Goal: Contribute content: Add original content to the website for others to see

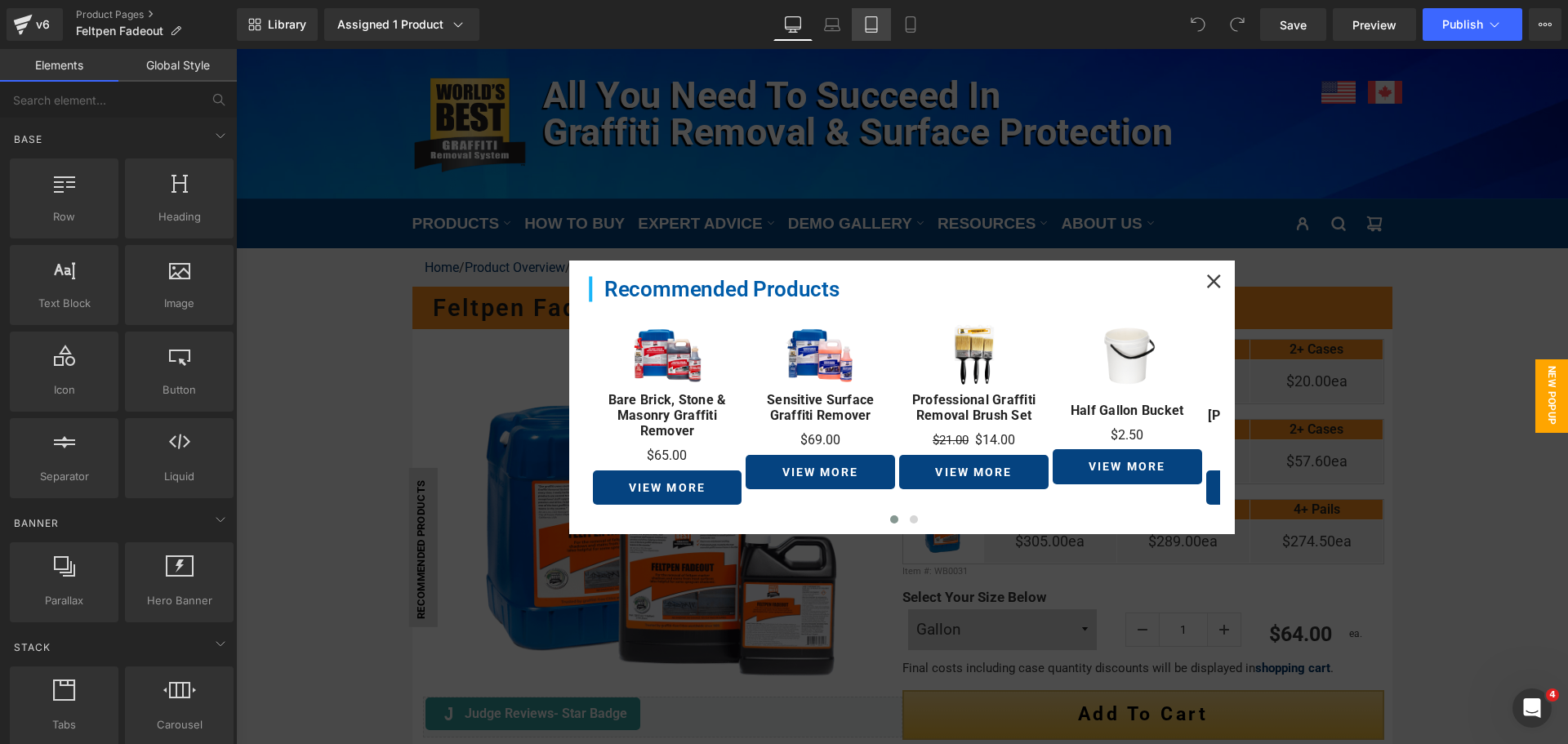
click at [881, 16] on link "Tablet" at bounding box center [871, 24] width 39 height 32
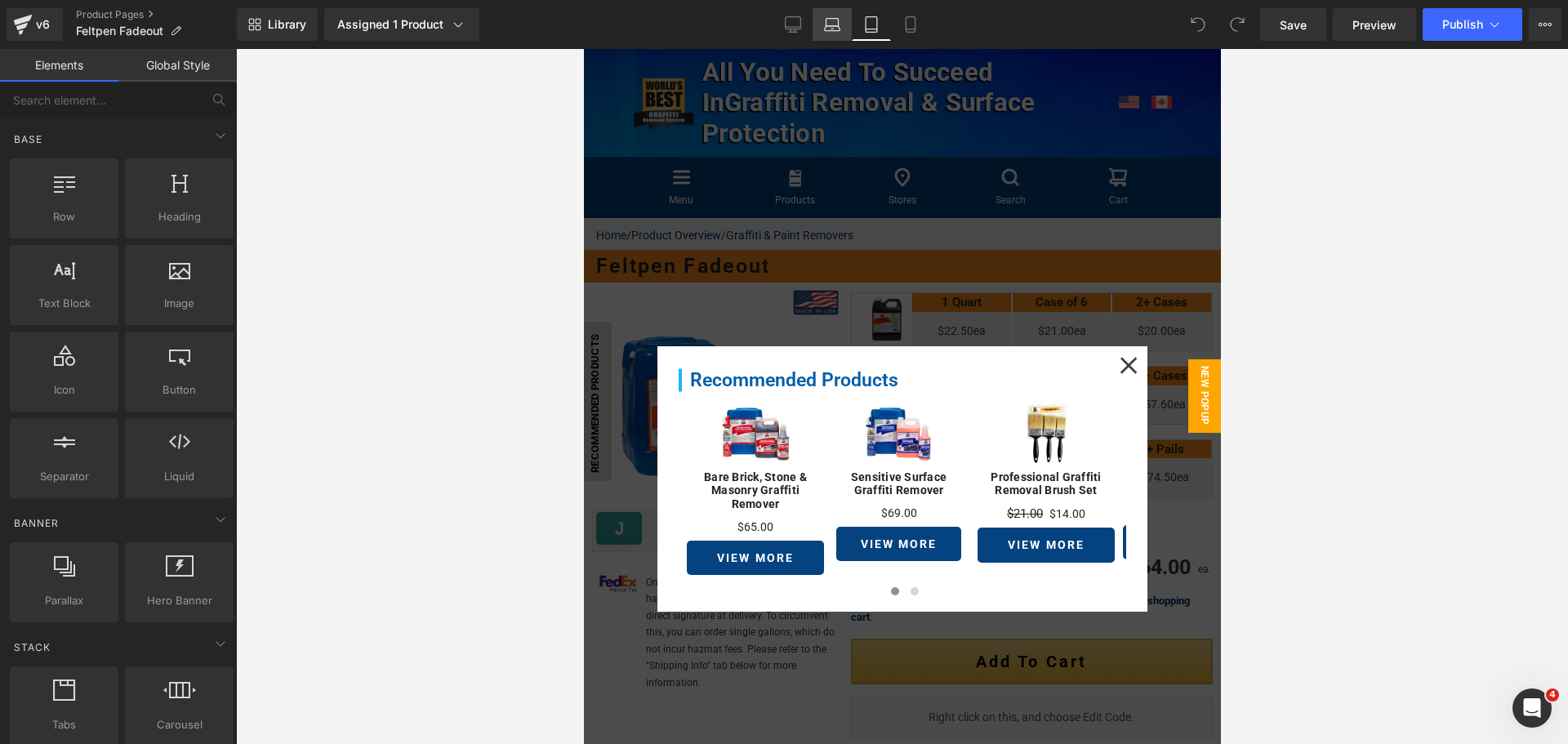
drag, startPoint x: 898, startPoint y: 23, endPoint x: 841, endPoint y: 24, distance: 57.0
click at [899, 23] on link "Mobile" at bounding box center [910, 24] width 39 height 32
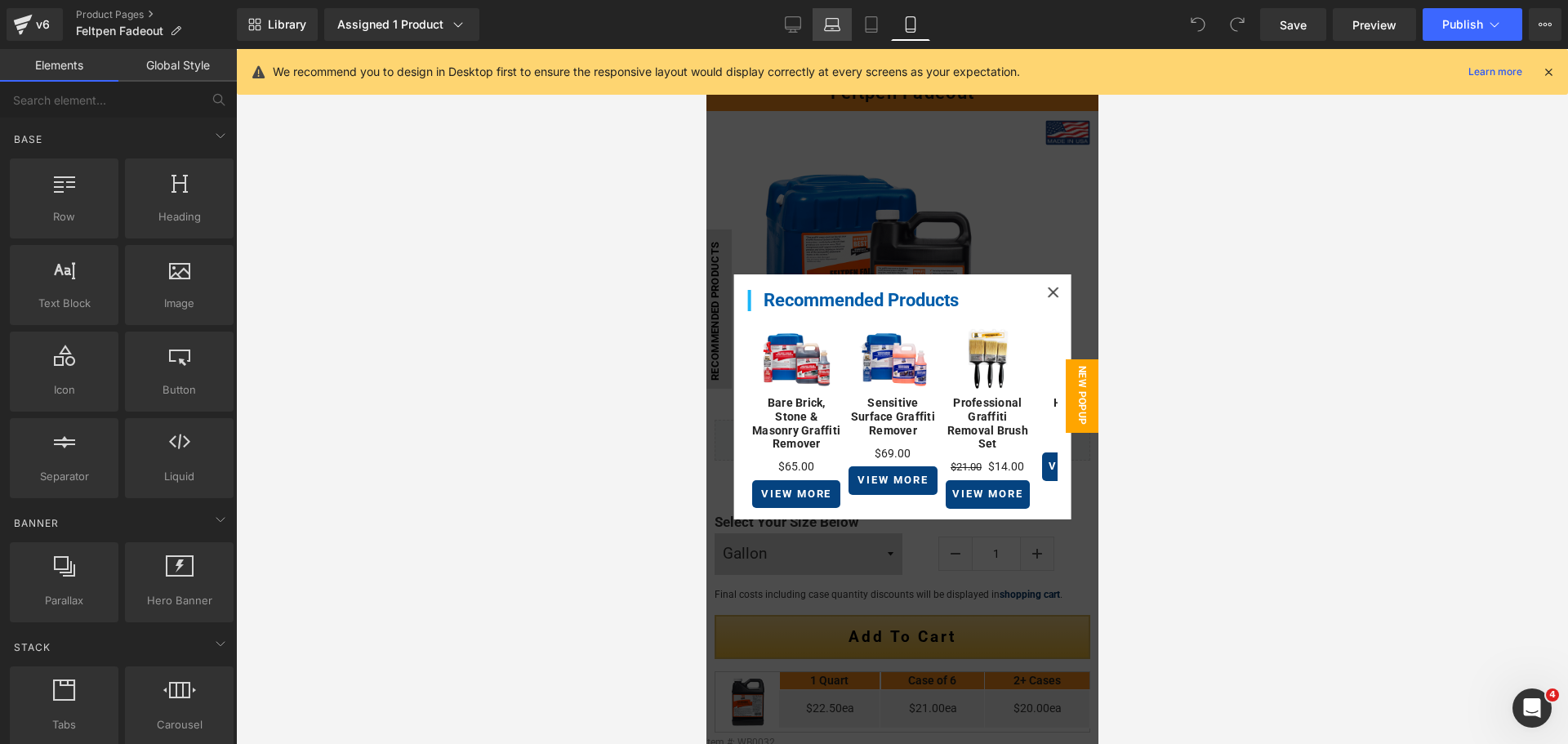
click at [825, 24] on icon at bounding box center [832, 24] width 17 height 17
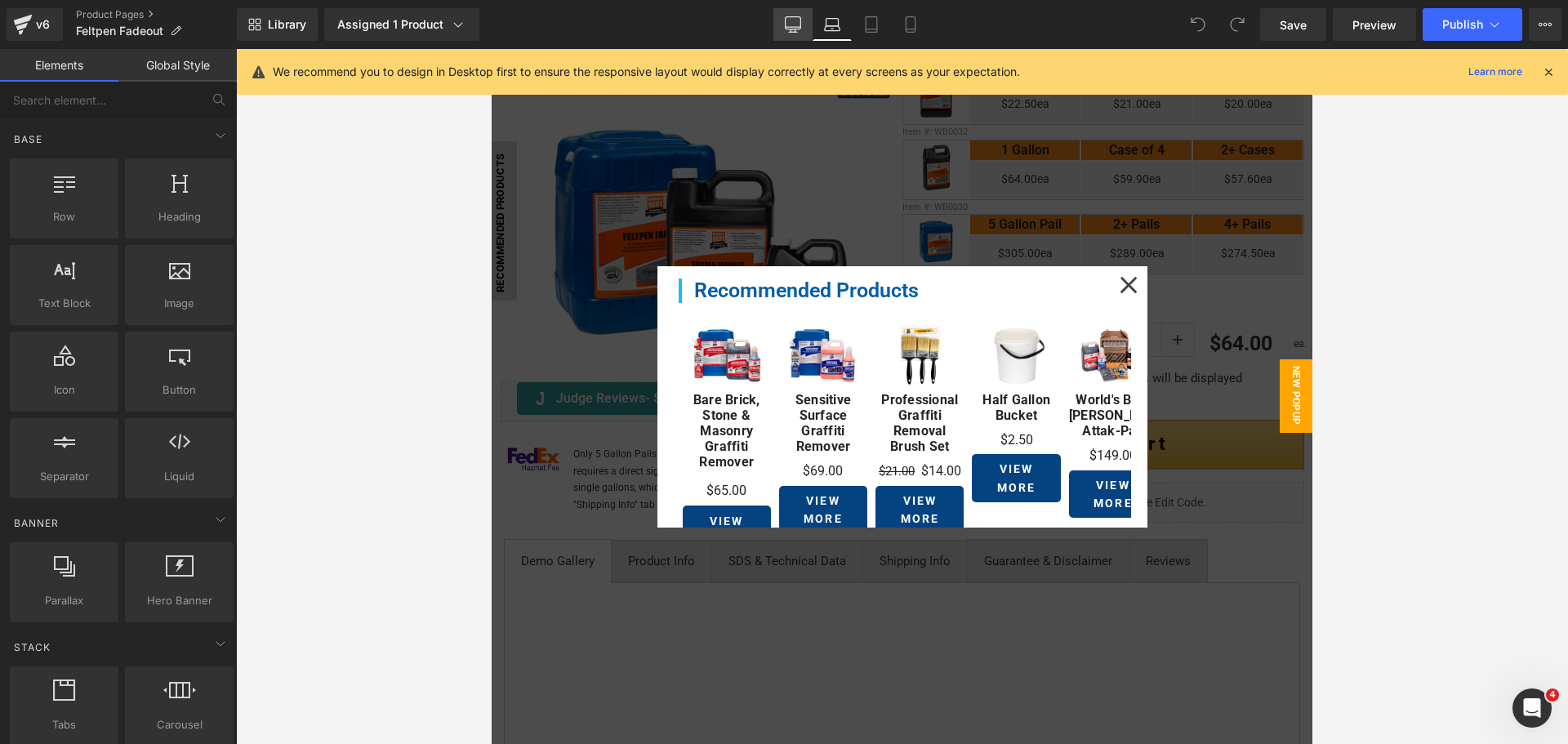
click at [795, 24] on icon at bounding box center [792, 24] width 17 height 17
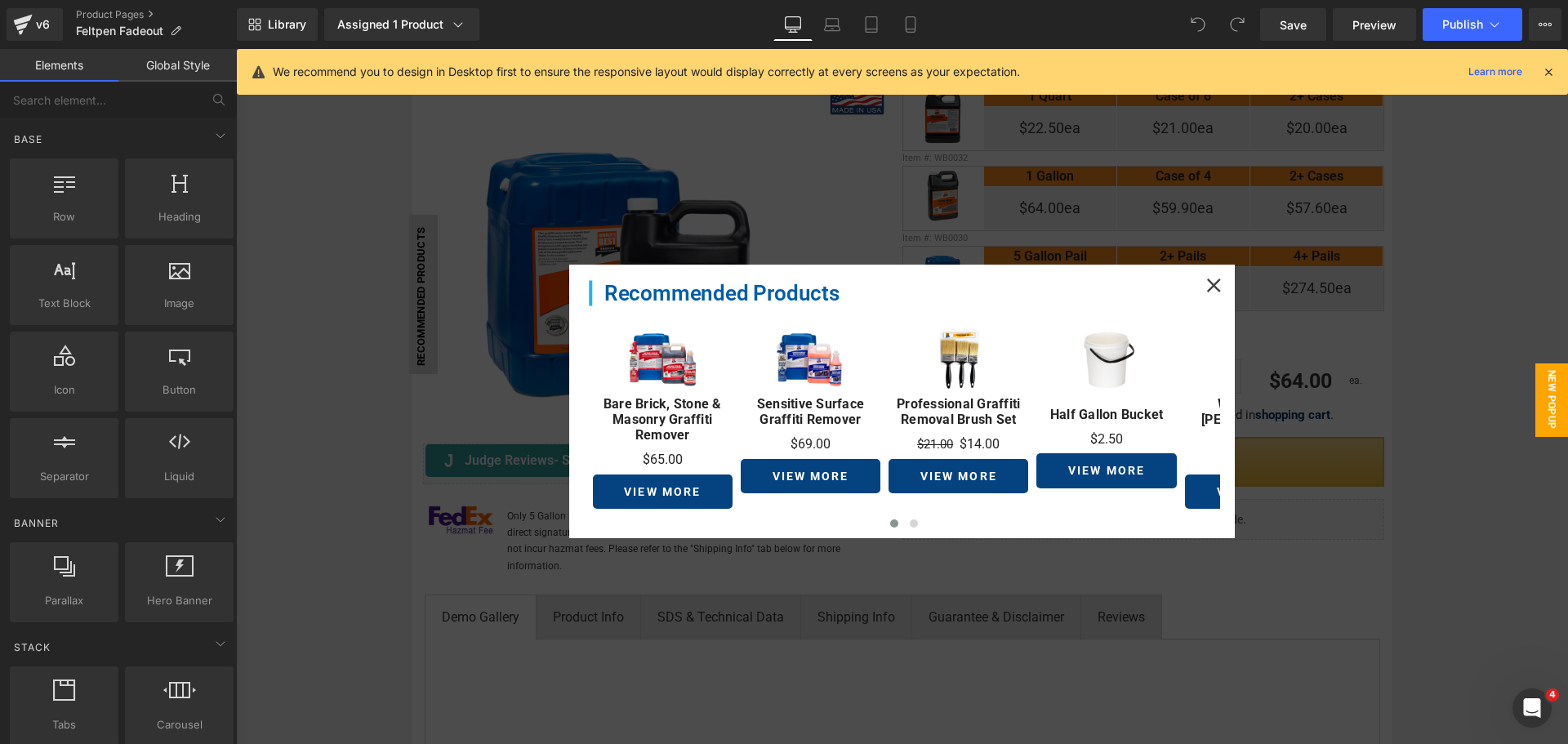
scroll to position [238, 0]
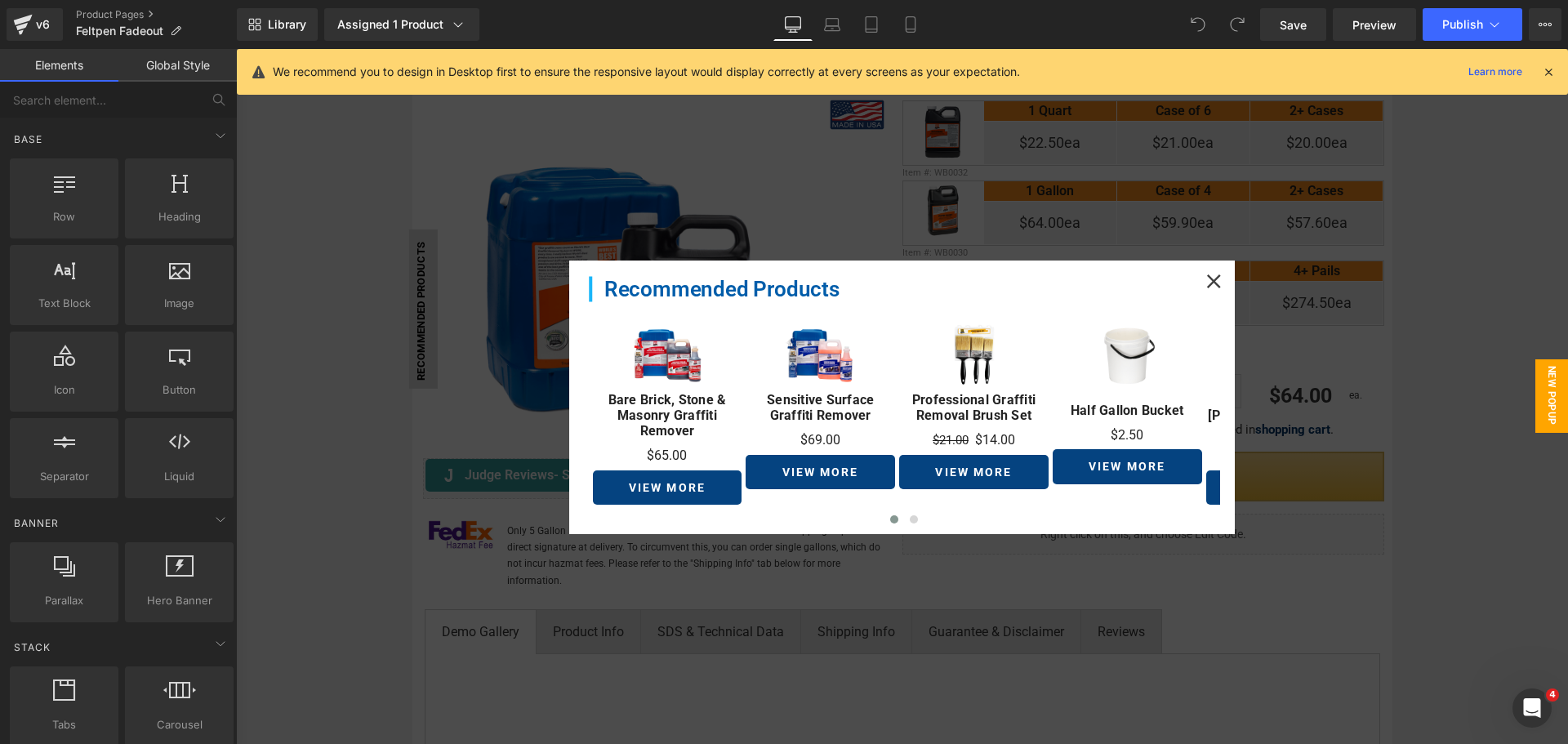
click at [359, 395] on div at bounding box center [901, 396] width 1332 height 695
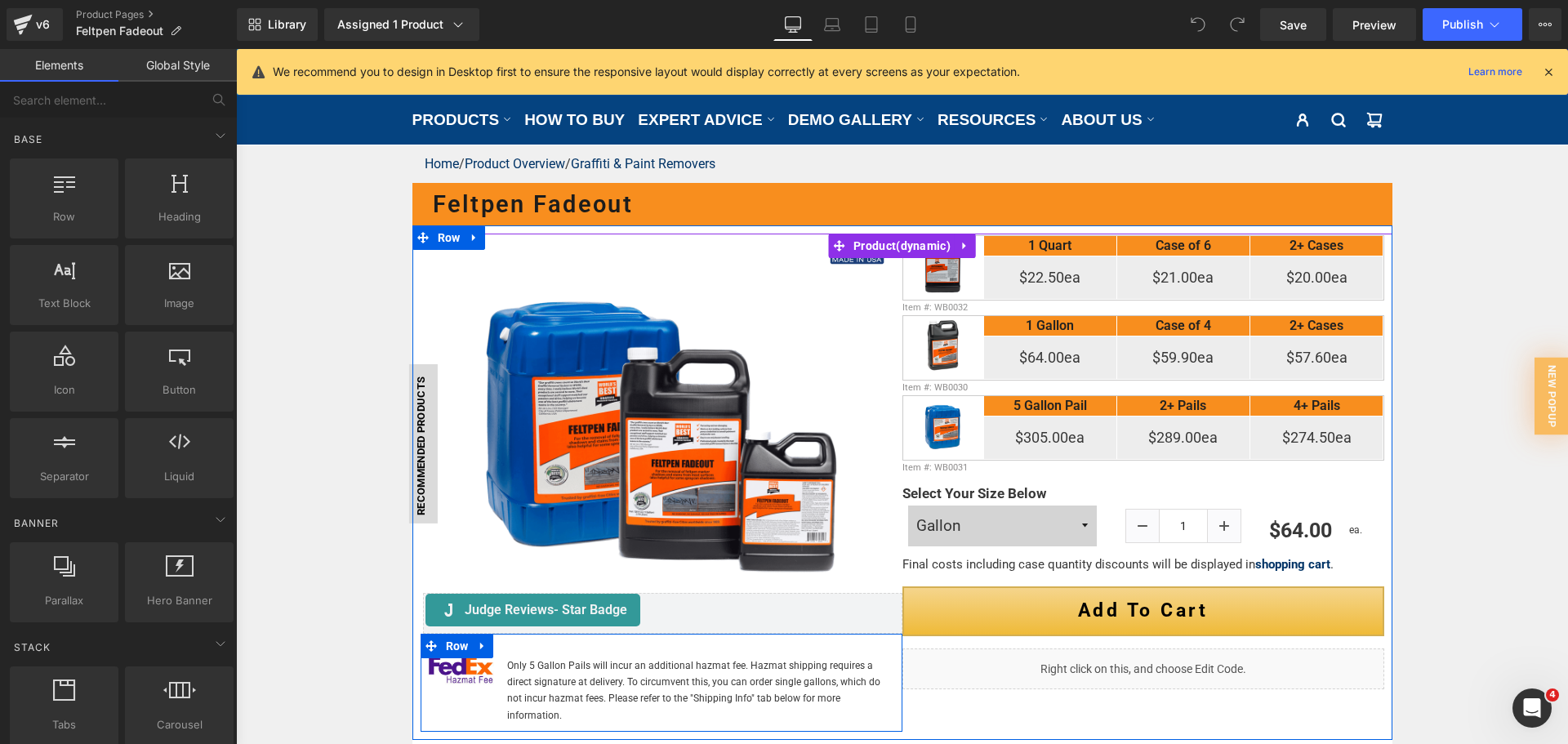
scroll to position [0, 0]
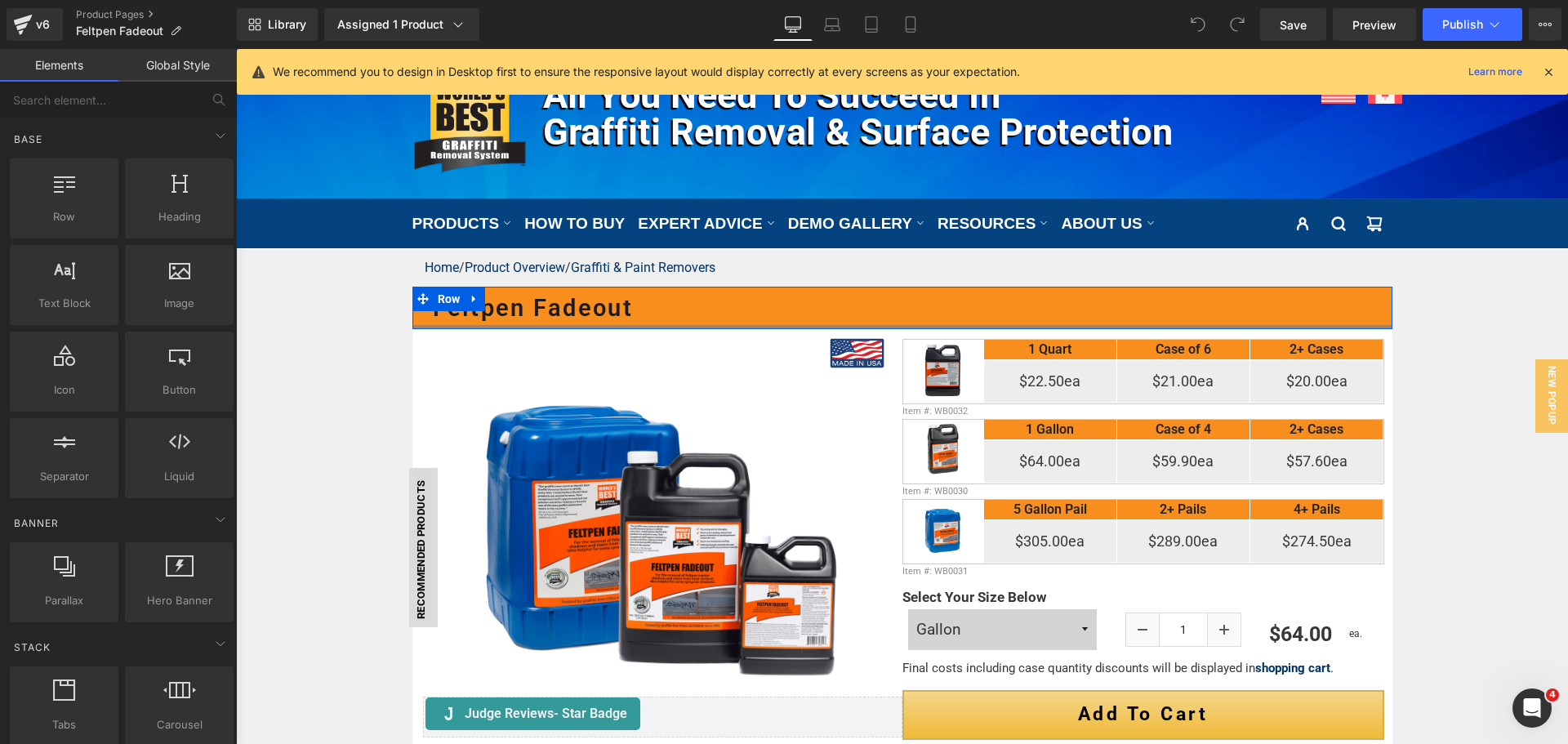
click at [599, 326] on div at bounding box center [902, 327] width 980 height 4
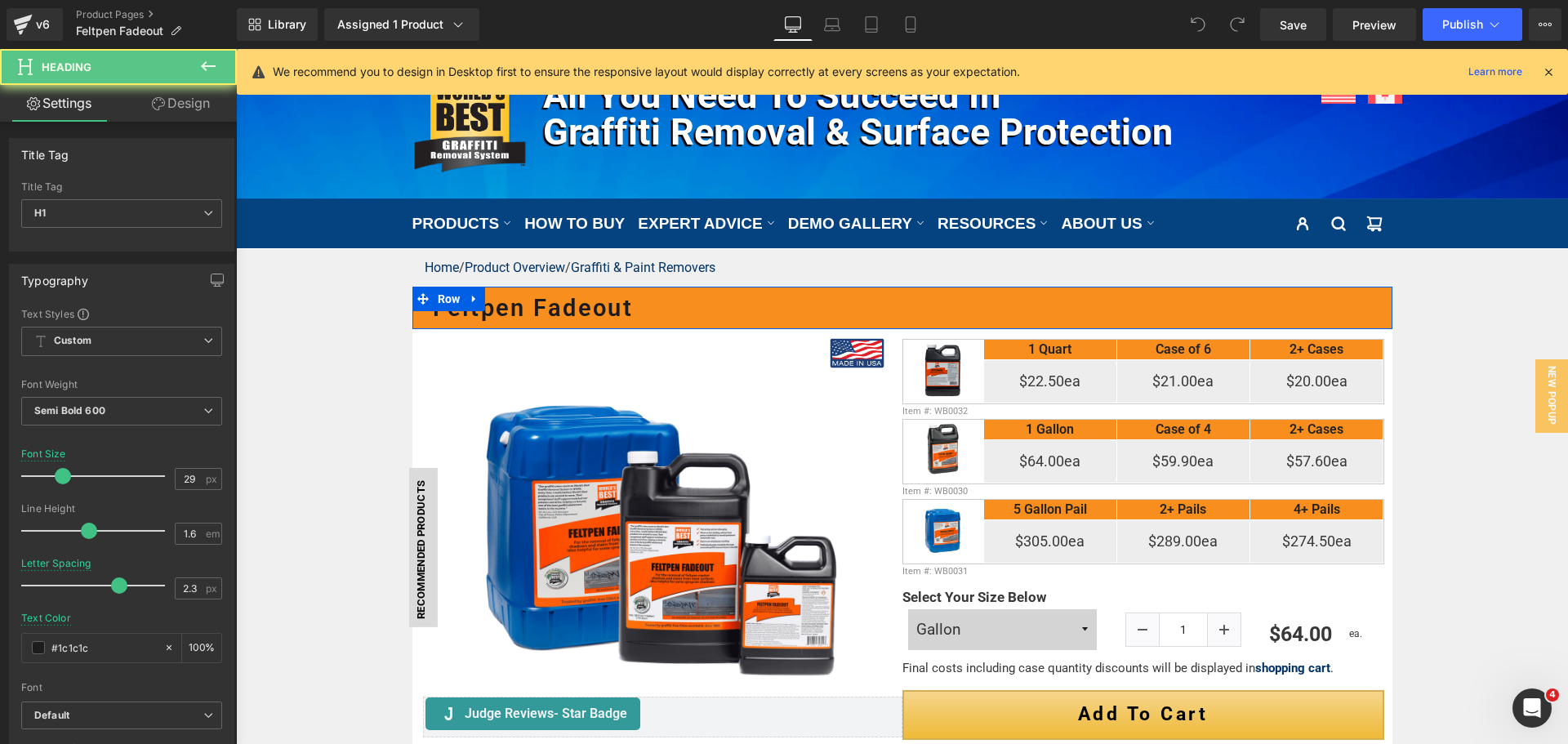
click at [604, 306] on h1 "feltpen Fadeout" at bounding box center [912, 307] width 959 height 38
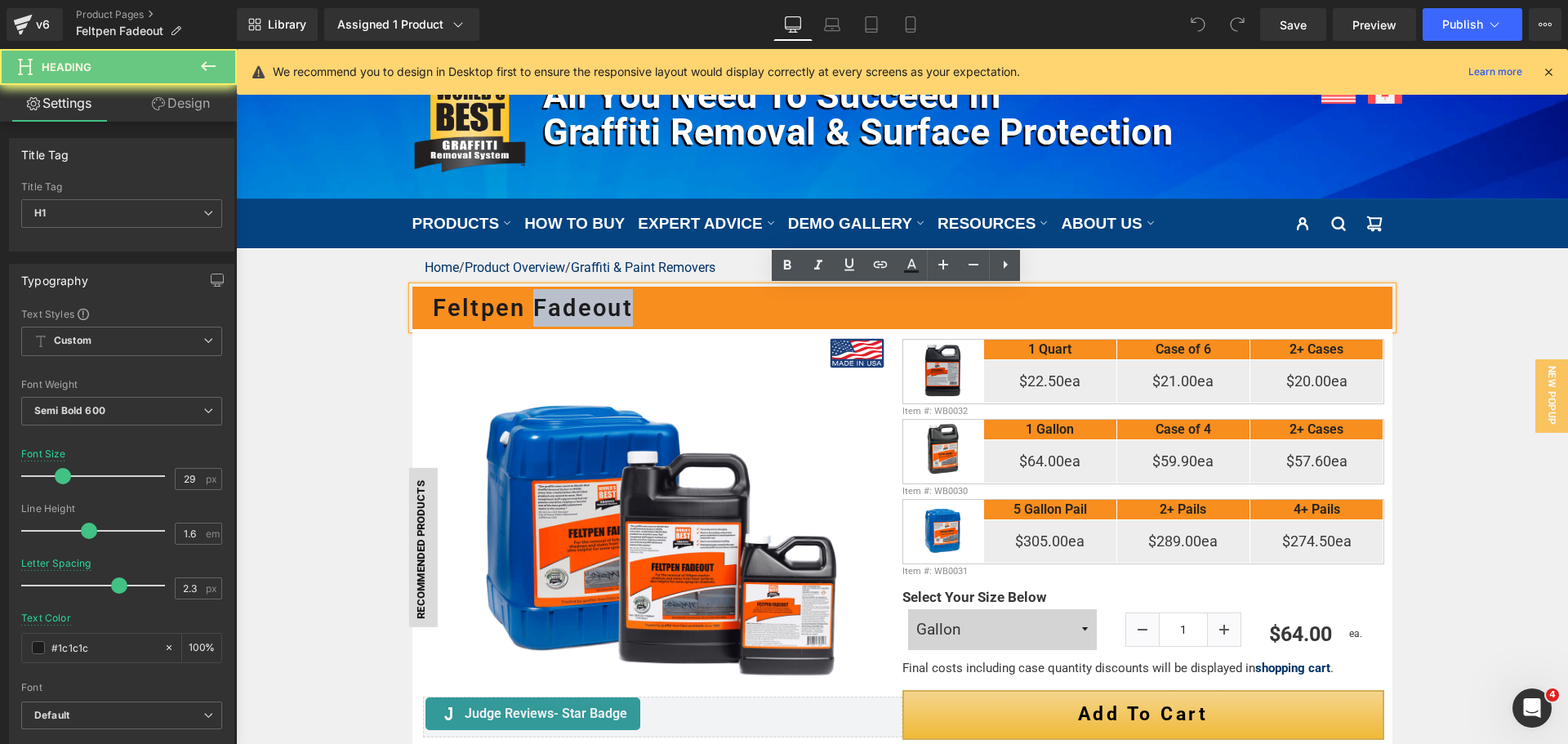
click at [604, 306] on h1 "feltpen Fadeout" at bounding box center [912, 307] width 959 height 38
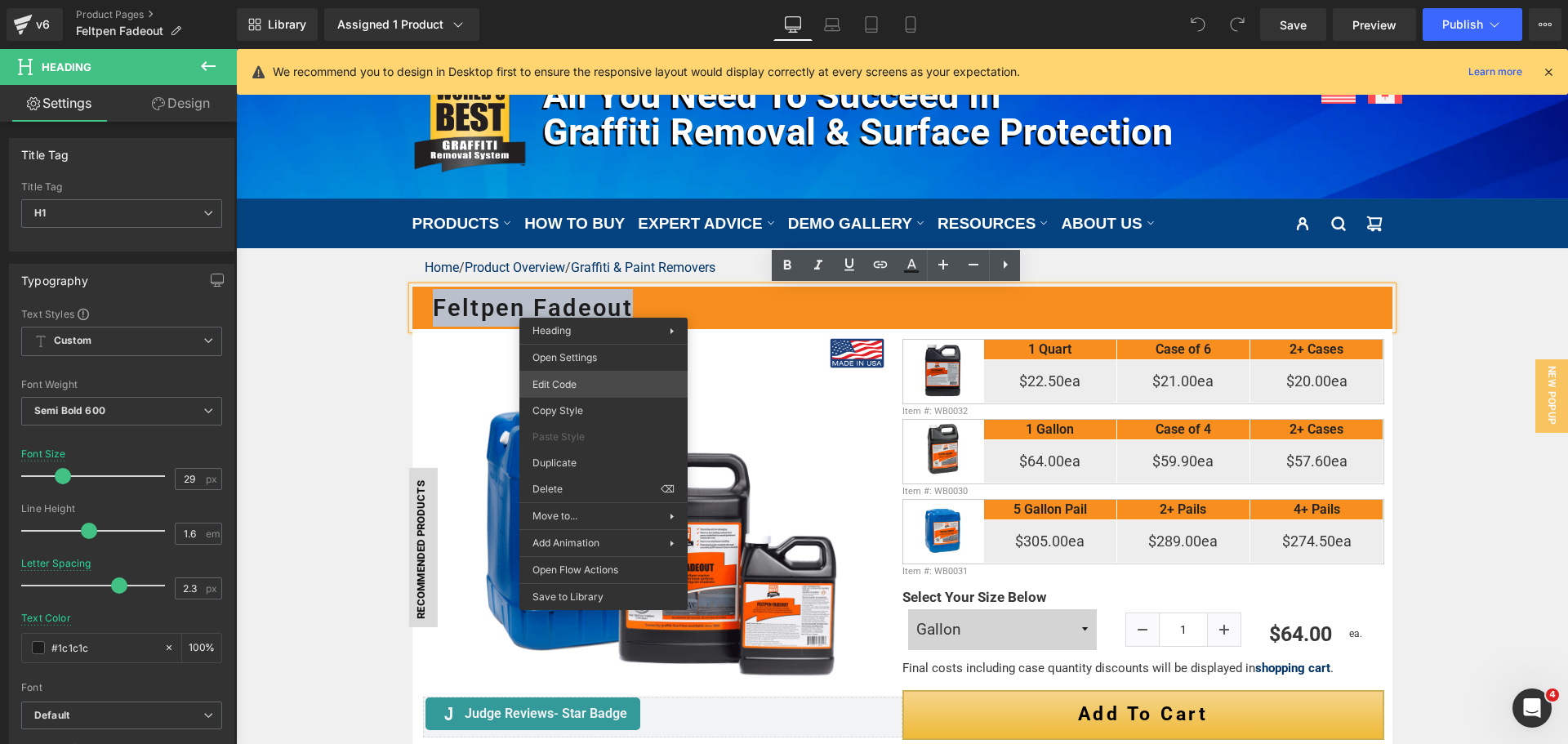
click at [591, 0] on div "You are previewing how the will restyle your page. You can not edit Elements in…" at bounding box center [784, 0] width 1568 height 0
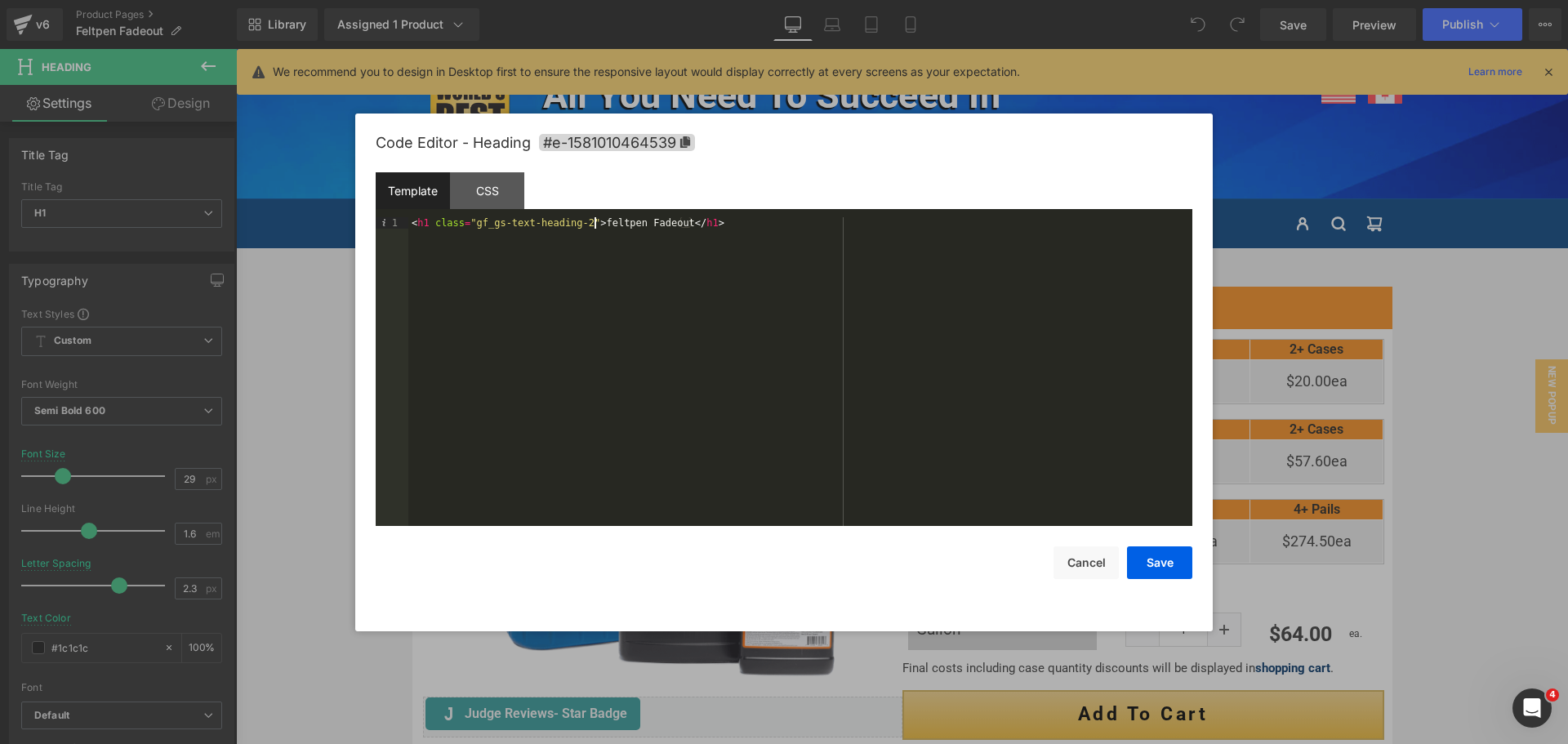
click at [594, 221] on div "< h1 class = "gf_gs-text-heading-2" > feltpen Fadeout </ h1 >" at bounding box center [799, 383] width 784 height 332
click at [1150, 561] on button "Save" at bounding box center [1159, 561] width 66 height 32
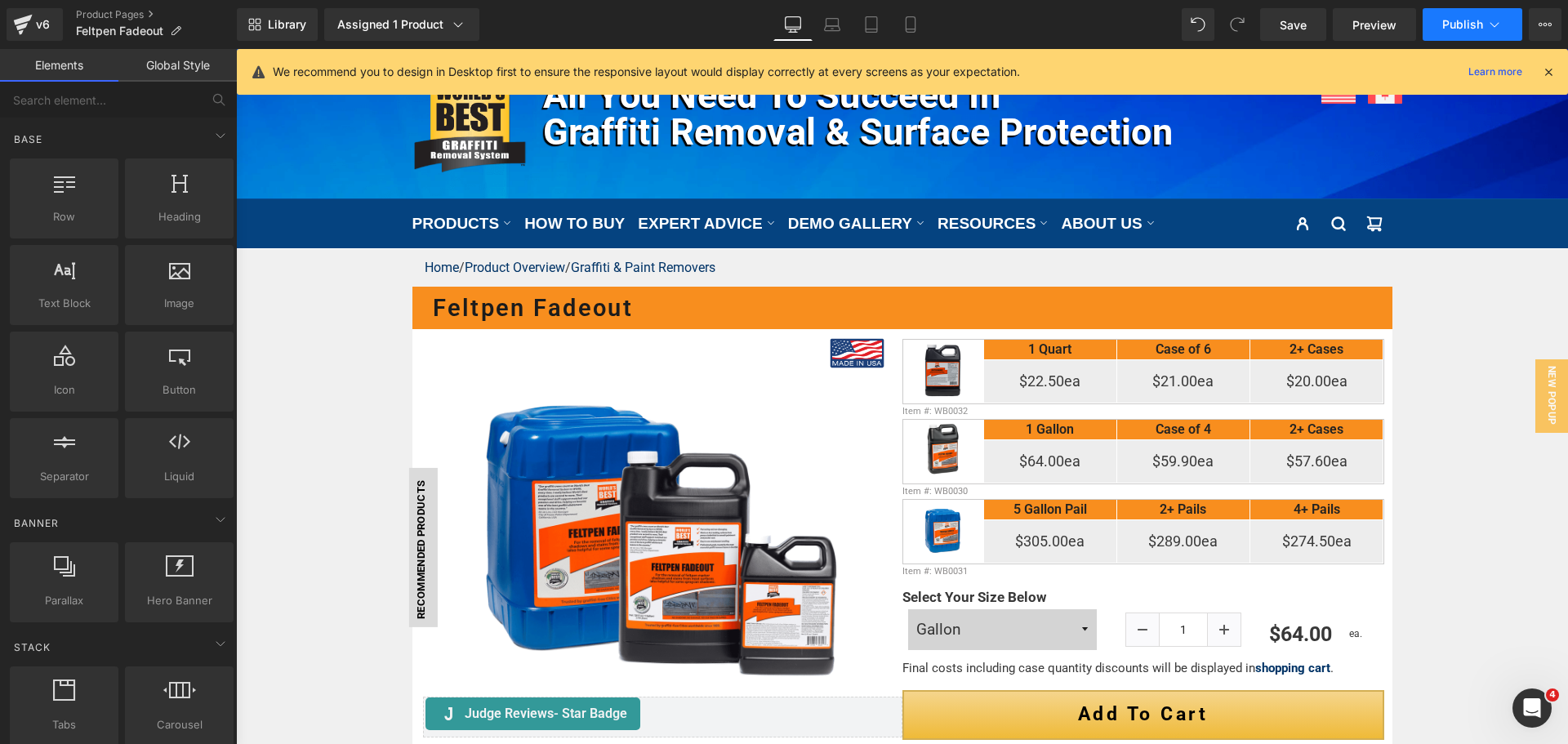
click at [1447, 22] on span "Publish" at bounding box center [1462, 24] width 41 height 13
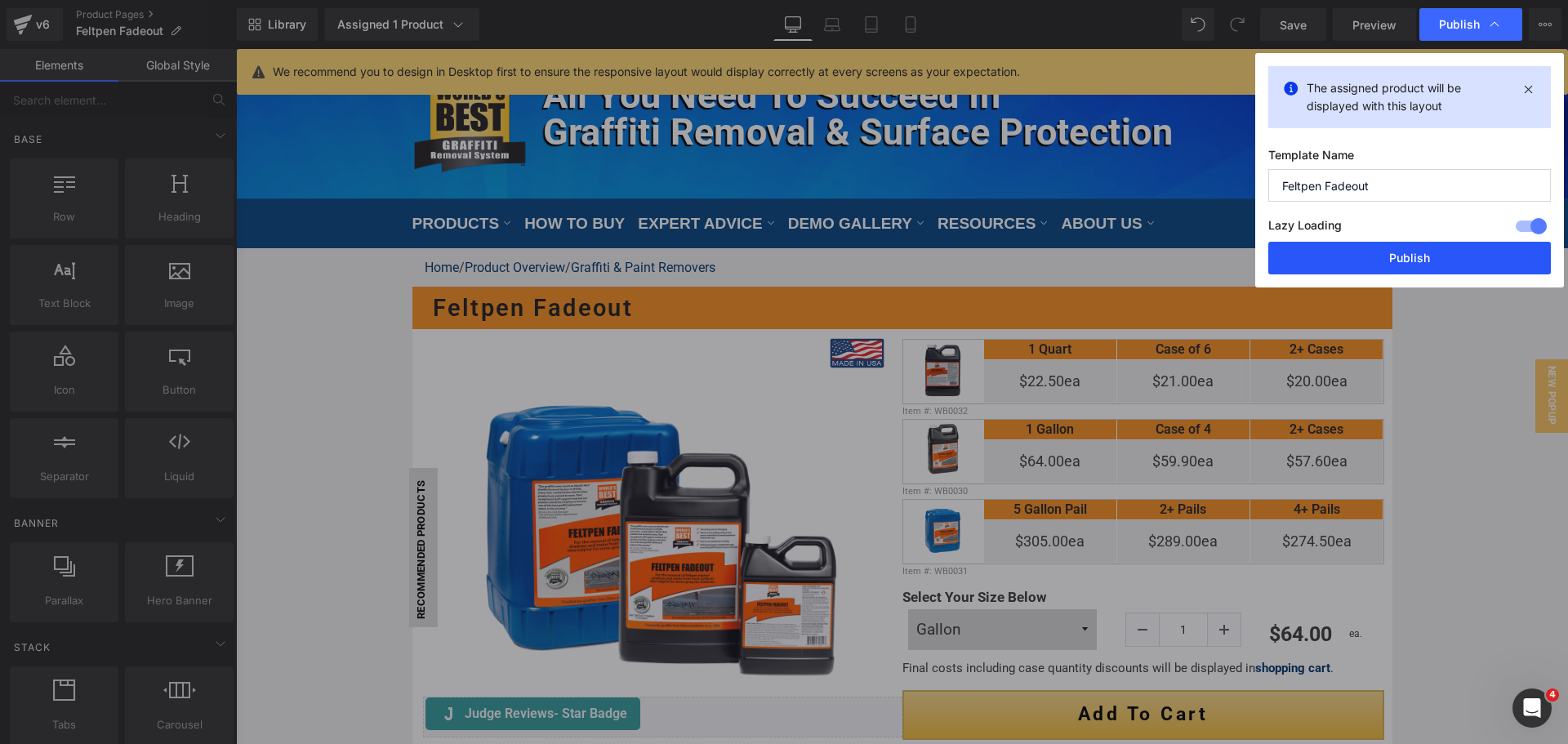
click at [1408, 257] on button "Publish" at bounding box center [1409, 258] width 282 height 32
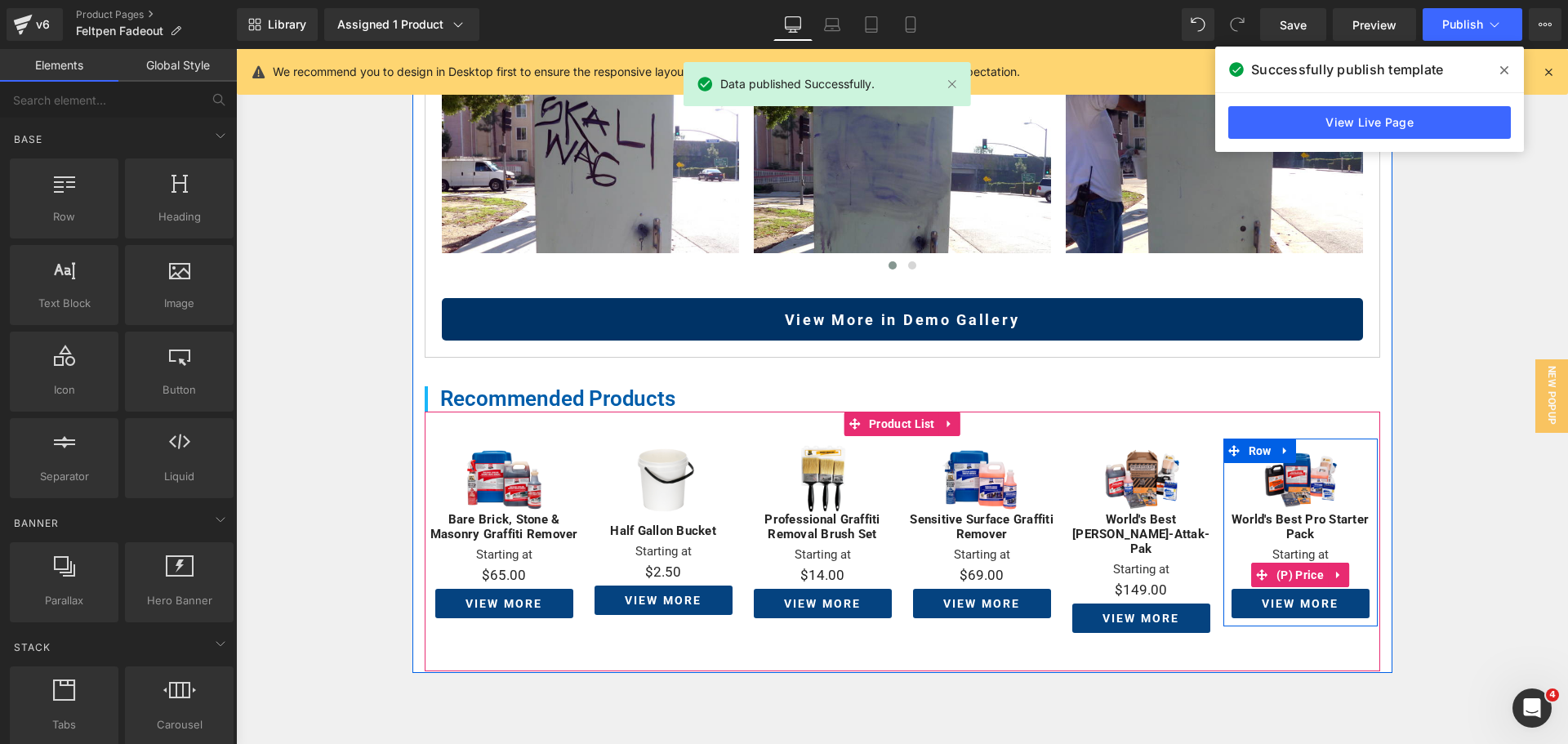
scroll to position [1143, 0]
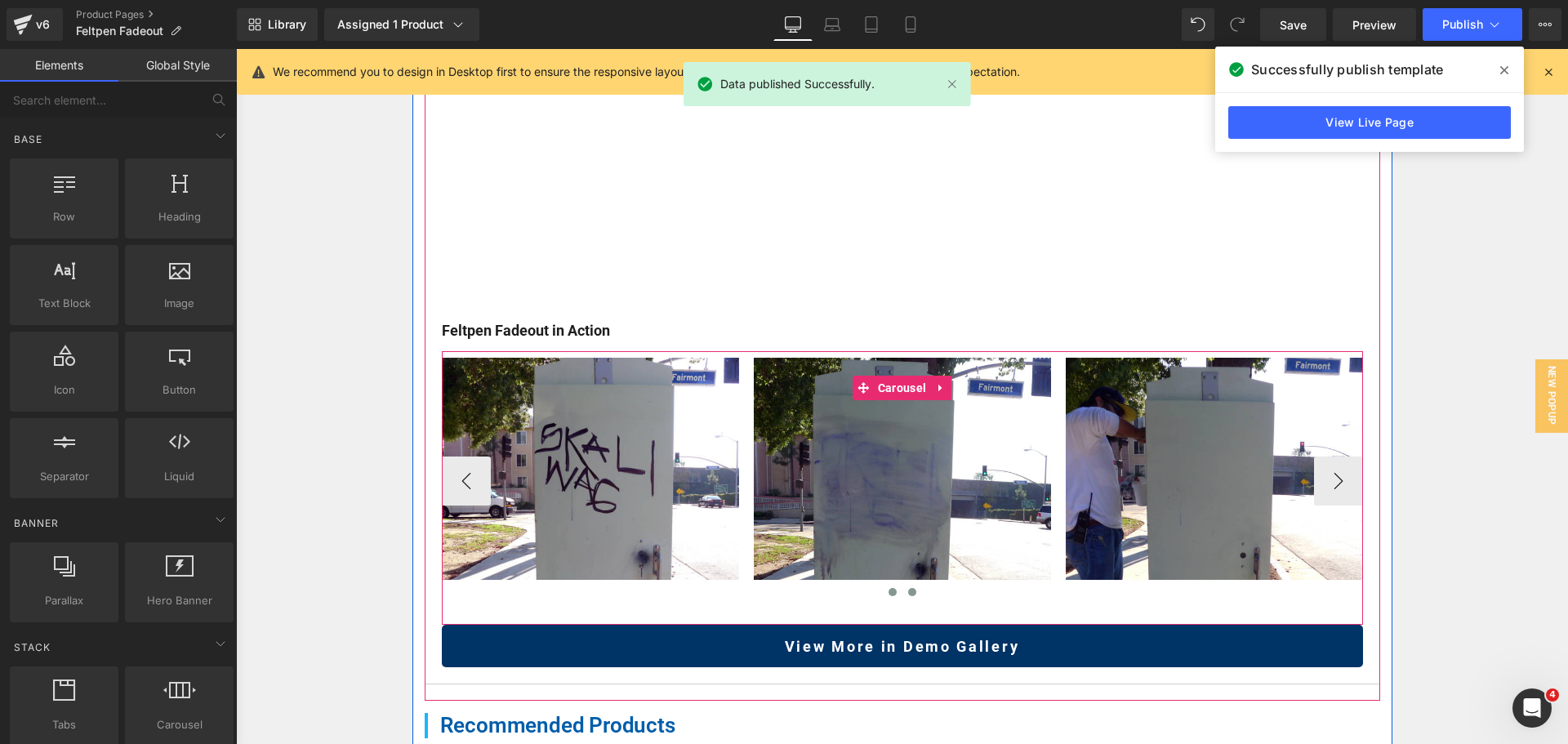
click at [904, 583] on button at bounding box center [912, 591] width 19 height 17
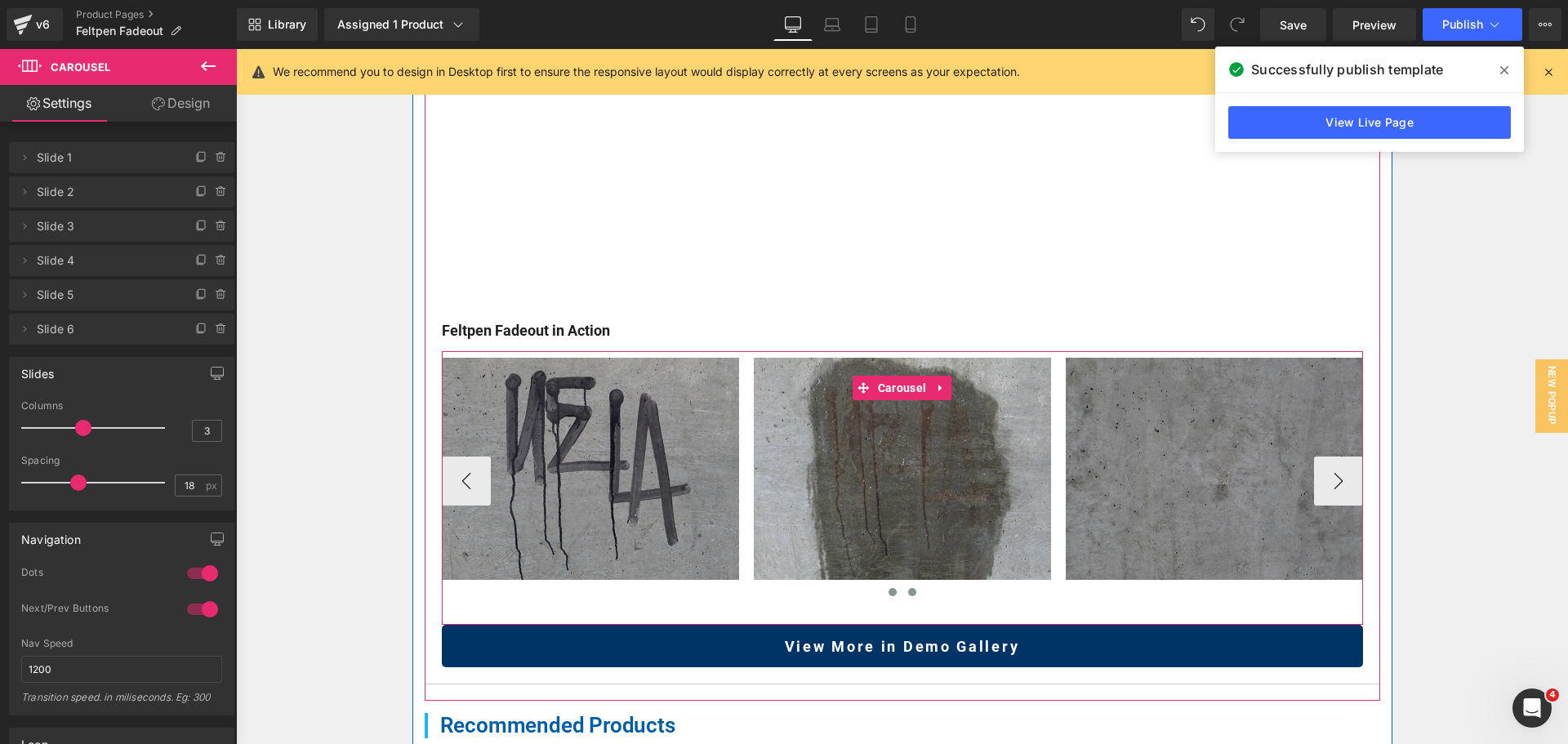
click at [888, 588] on span at bounding box center [892, 591] width 8 height 8
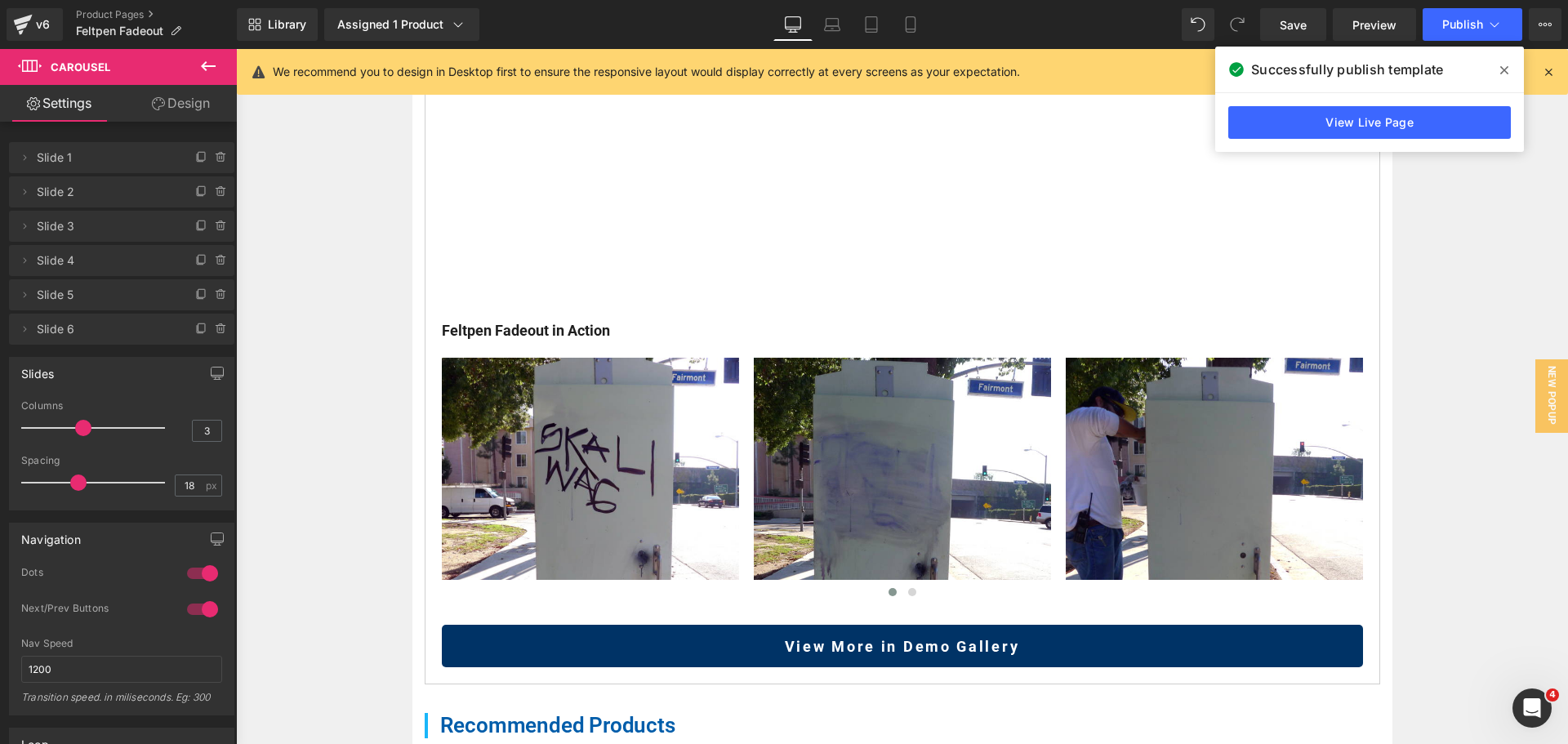
click at [1456, 288] on div "Home / Product Overview / Graffiti & Paint Removers Text Block Row Feltpen Fade…" at bounding box center [901, 160] width 1332 height 2109
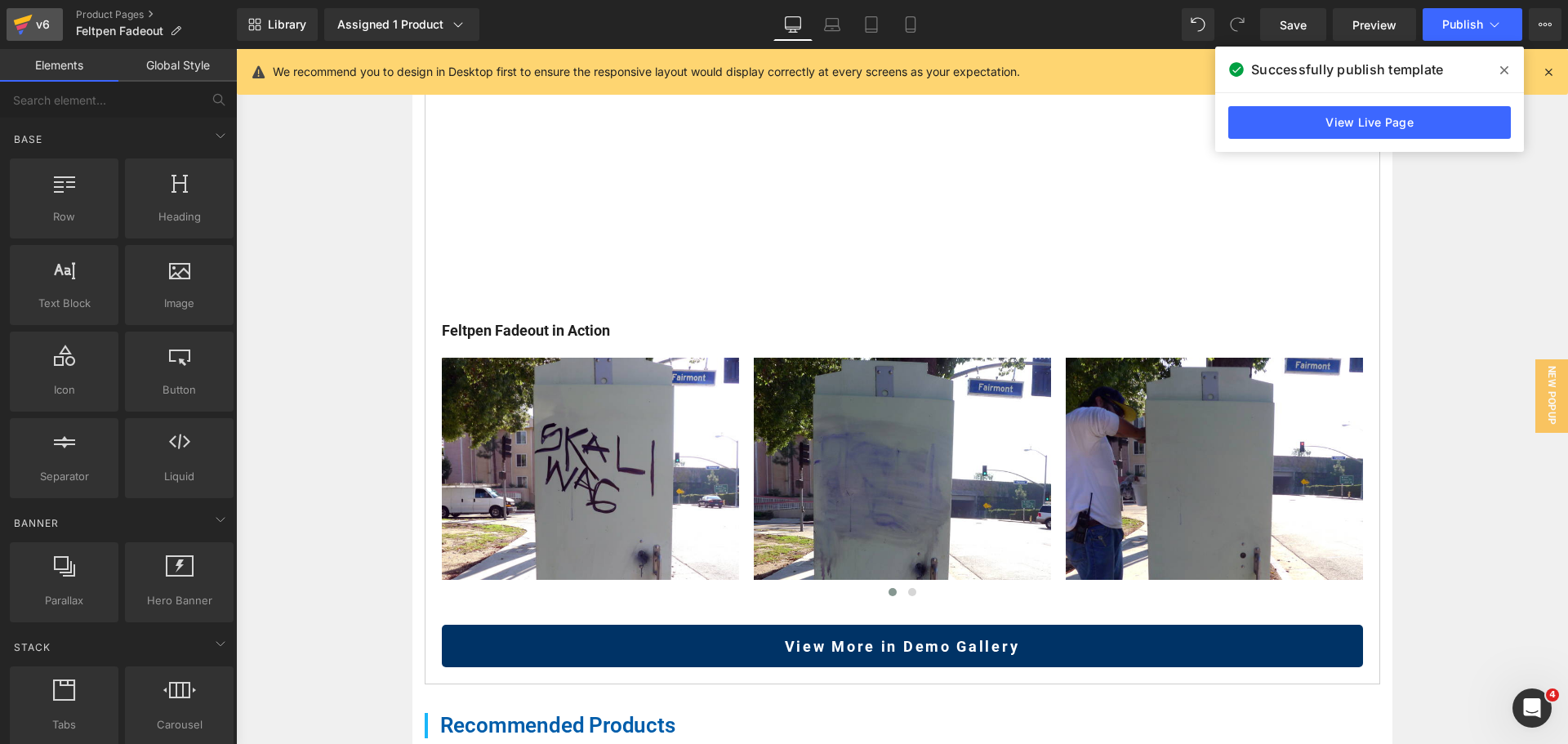
click at [31, 6] on icon at bounding box center [23, 24] width 19 height 41
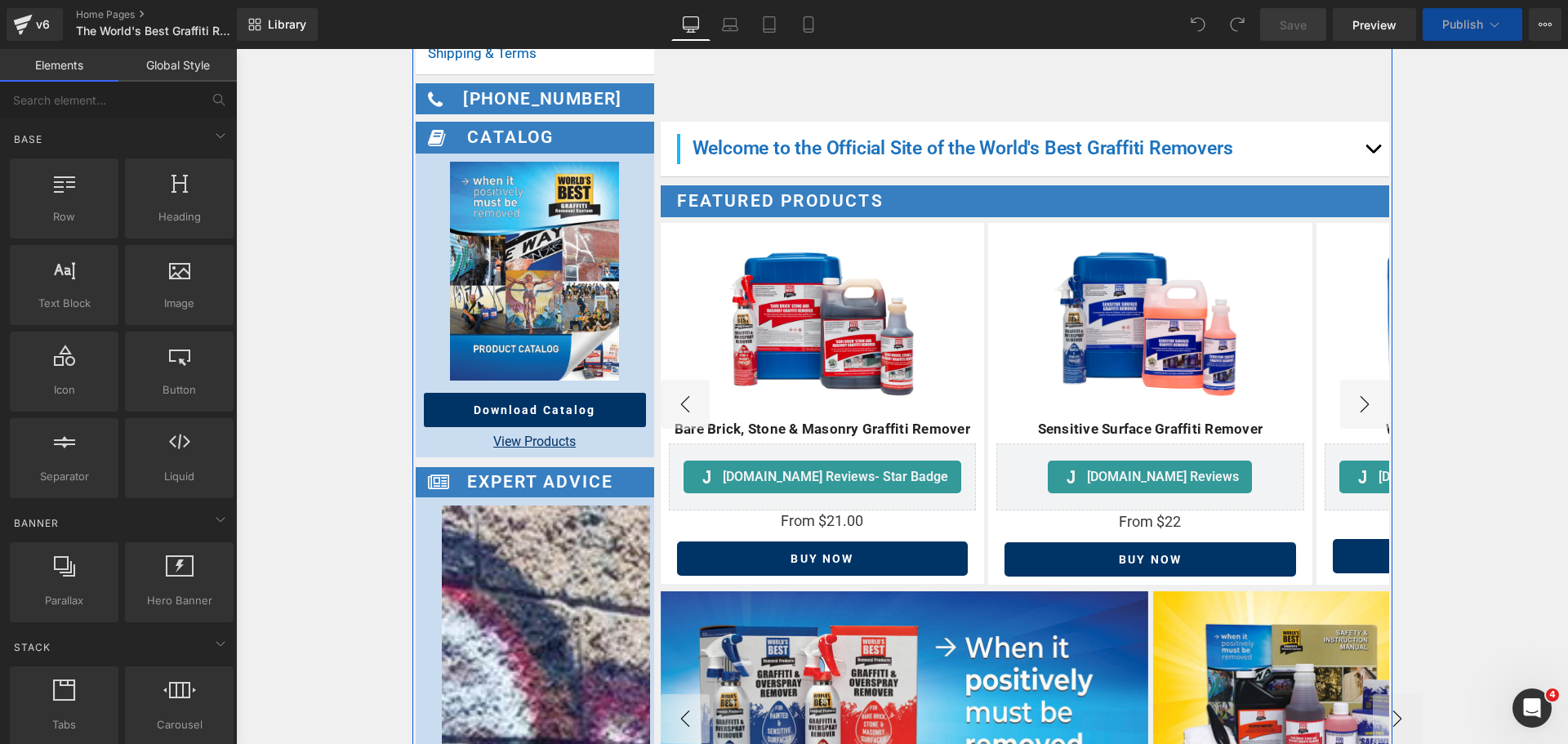
scroll to position [653, 0]
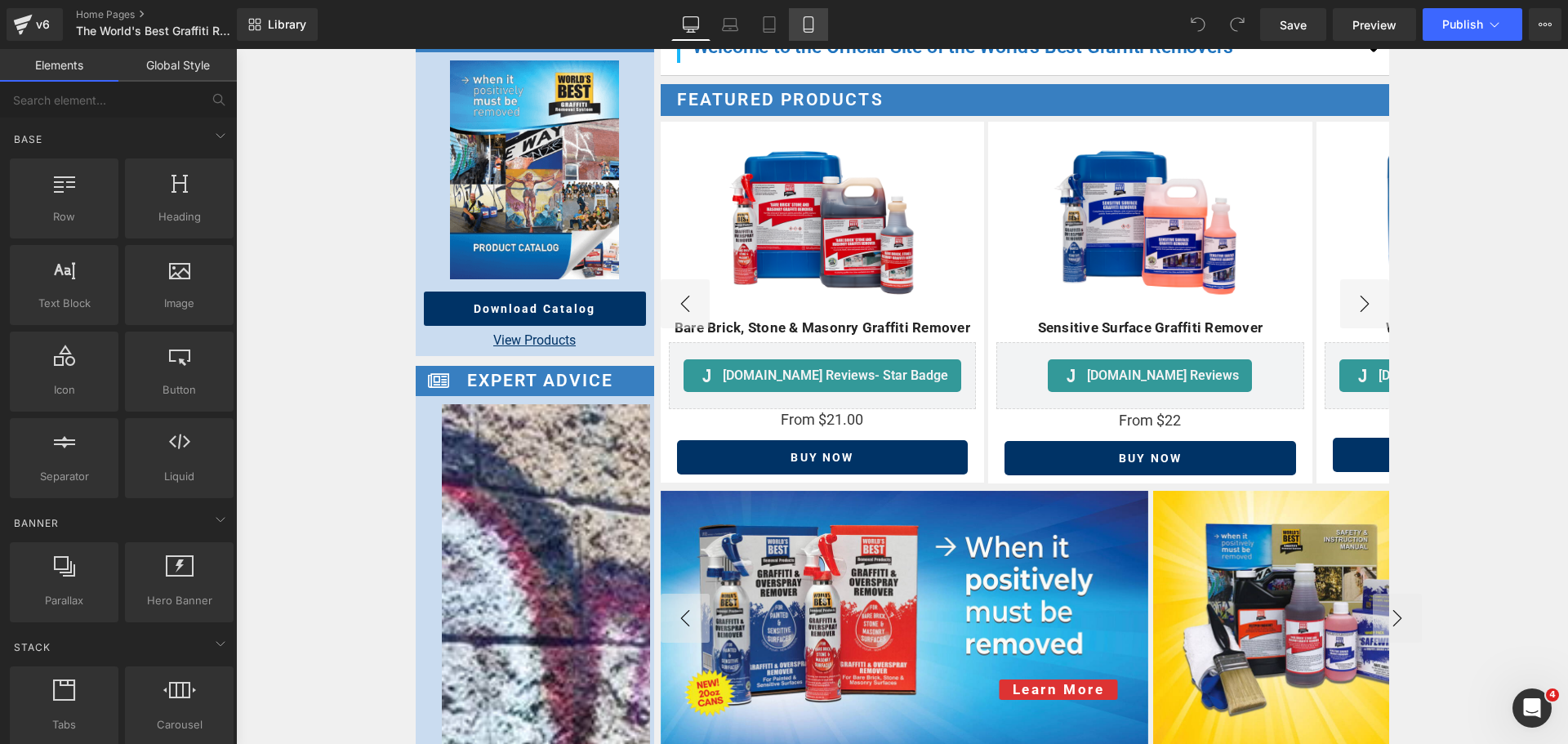
click at [811, 28] on icon at bounding box center [808, 24] width 17 height 17
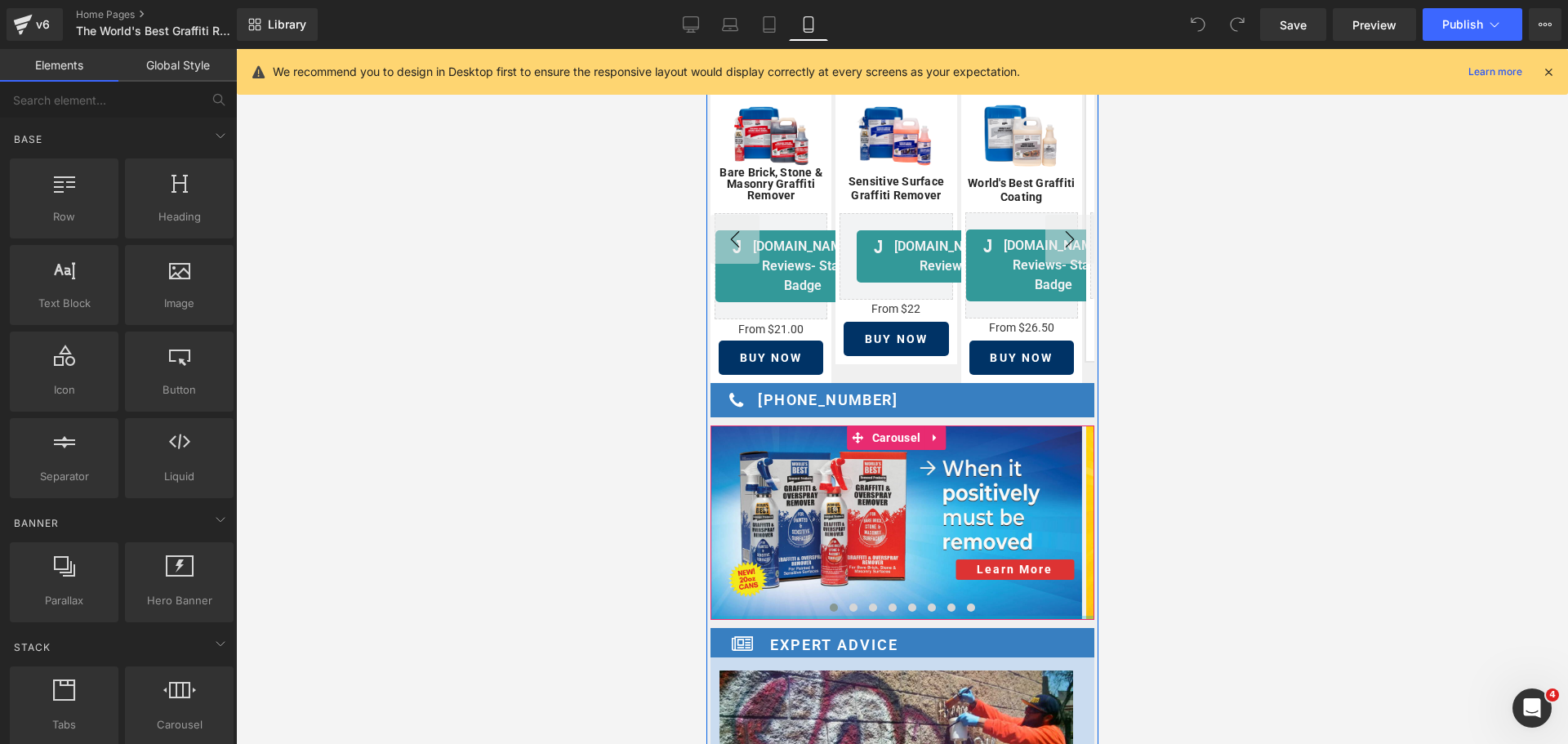
scroll to position [327, 0]
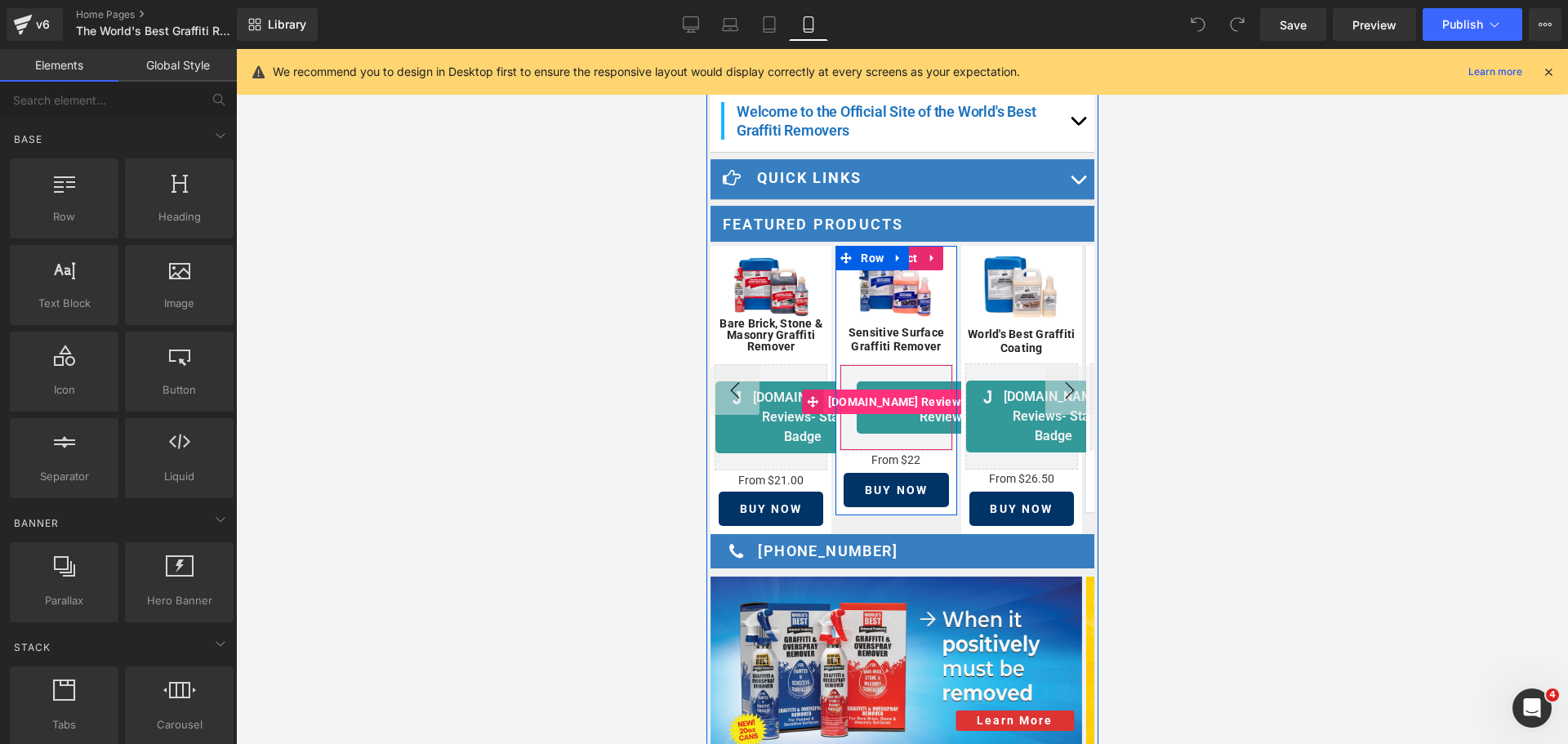
click at [905, 396] on span "[DOMAIN_NAME] Reviews" at bounding box center [895, 402] width 146 height 24
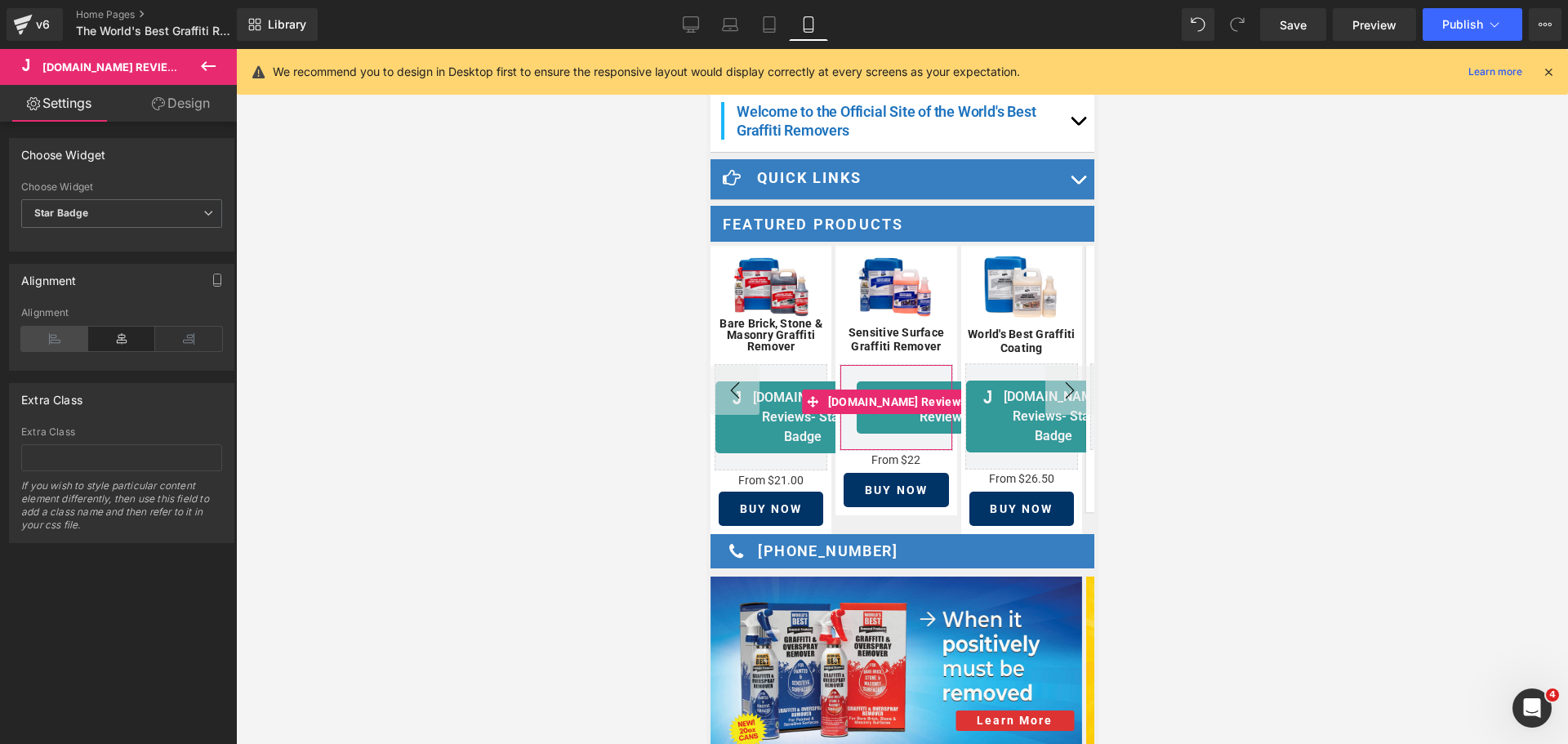
click at [78, 341] on icon at bounding box center [54, 339] width 67 height 24
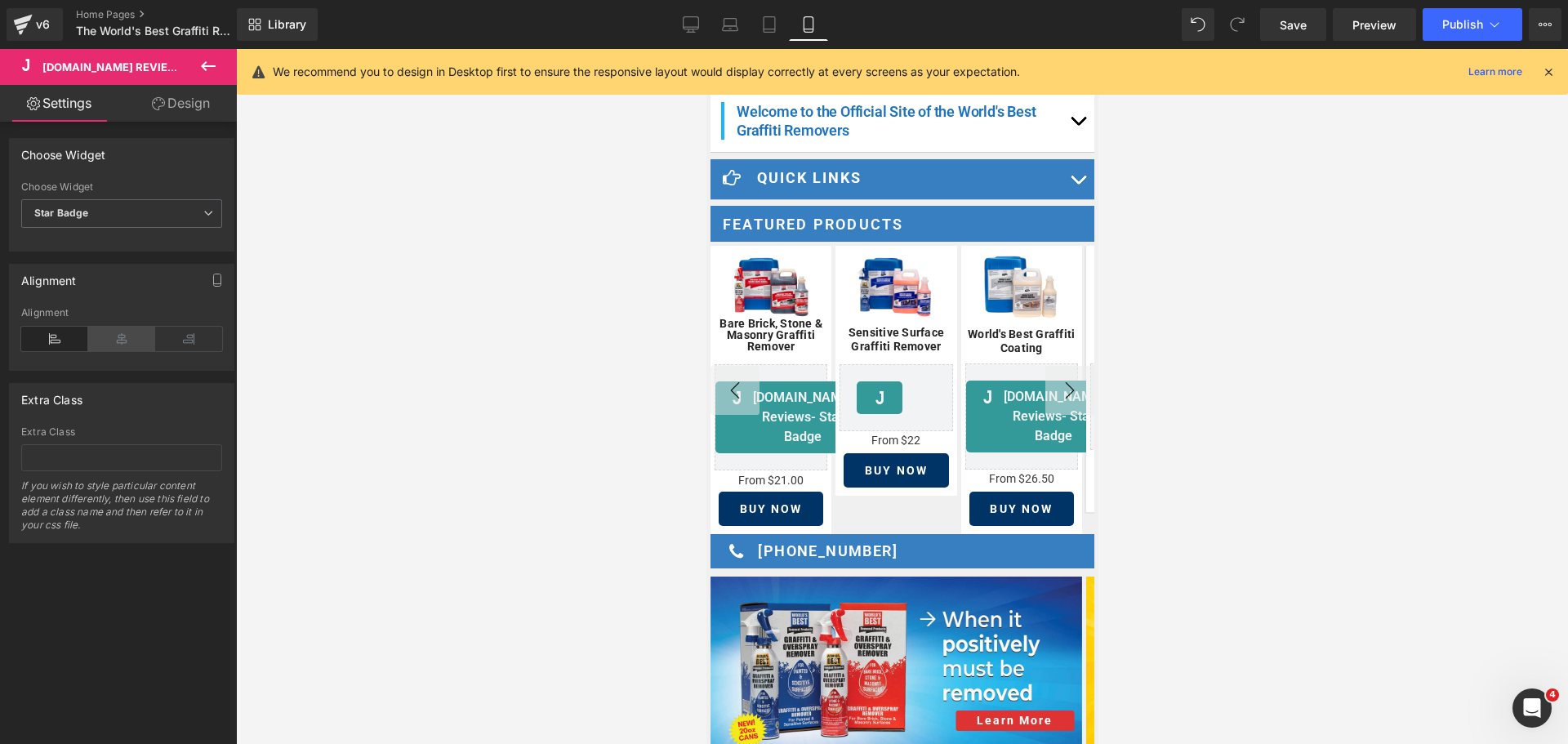
click at [109, 338] on icon at bounding box center [121, 339] width 67 height 24
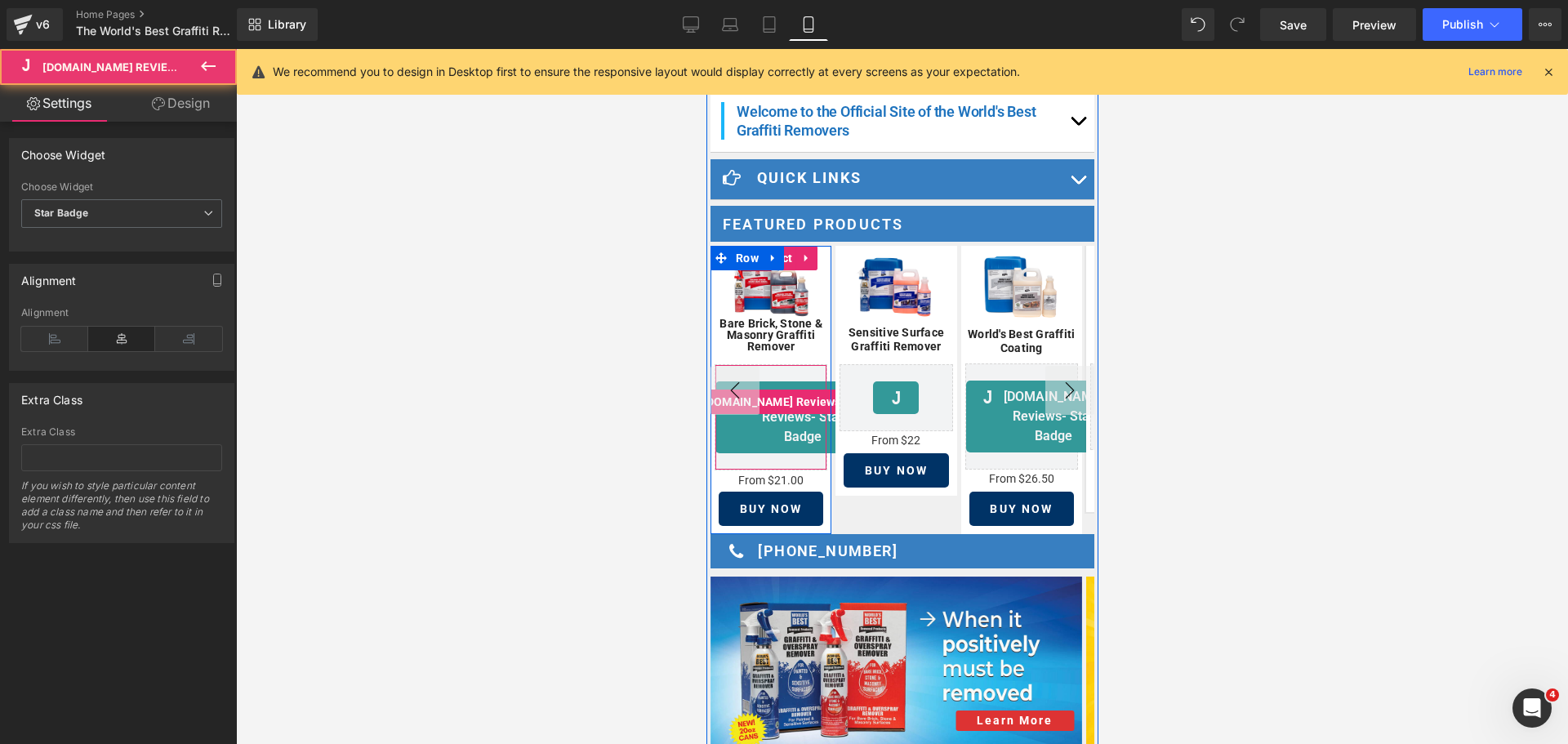
click at [755, 446] on span "[DOMAIN_NAME] Reviews - Star Badge" at bounding box center [802, 417] width 103 height 59
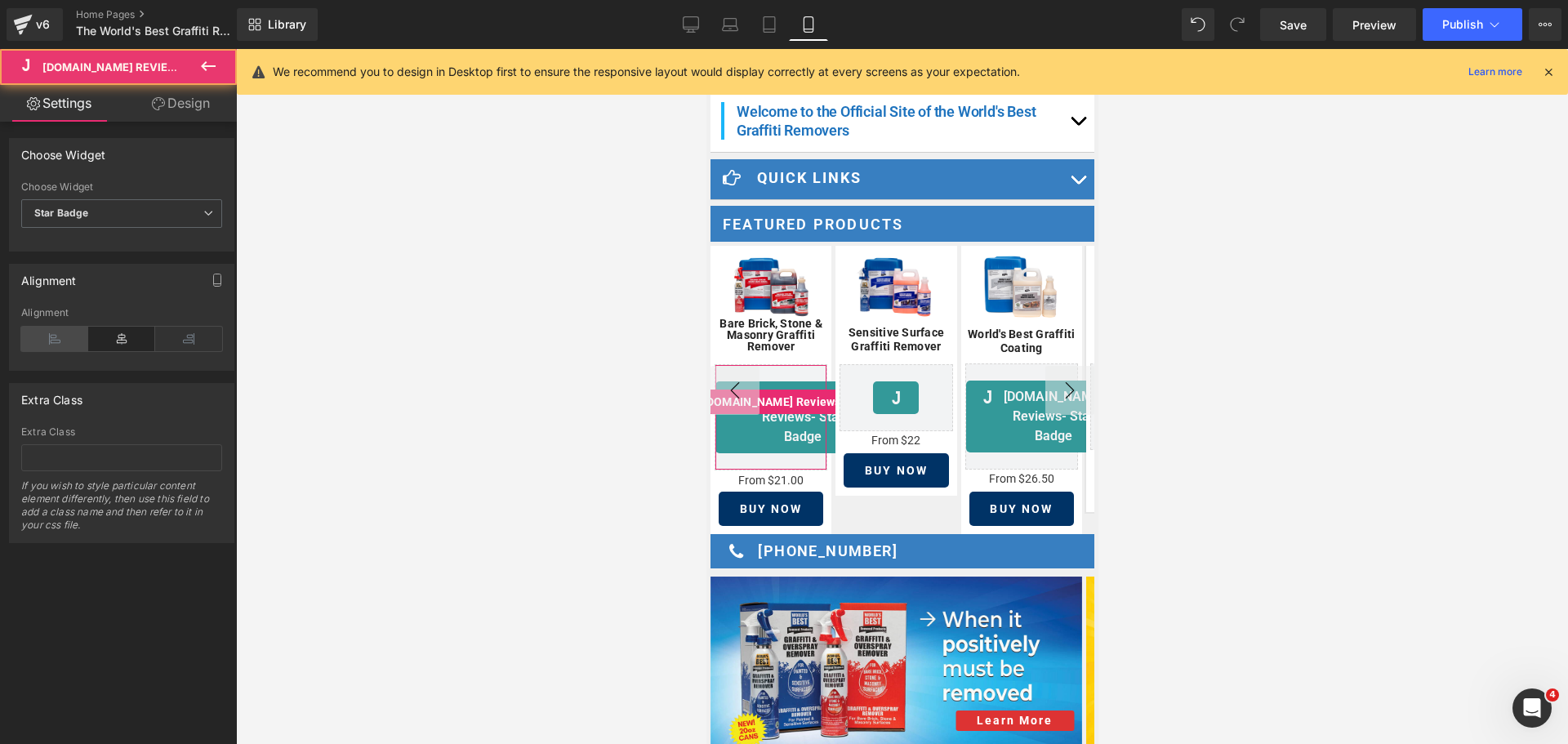
click at [79, 341] on icon at bounding box center [54, 339] width 67 height 24
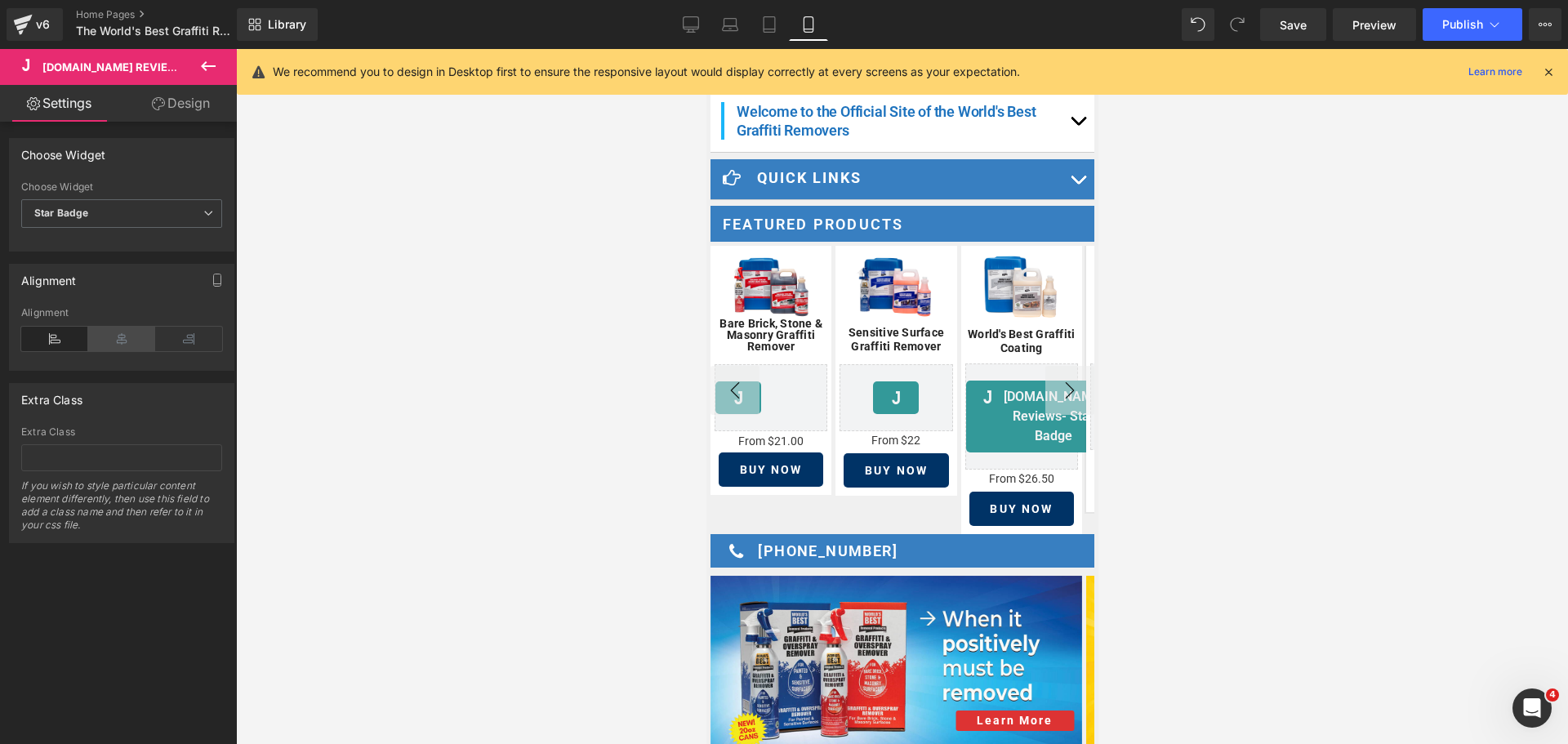
click at [135, 341] on icon at bounding box center [121, 339] width 67 height 24
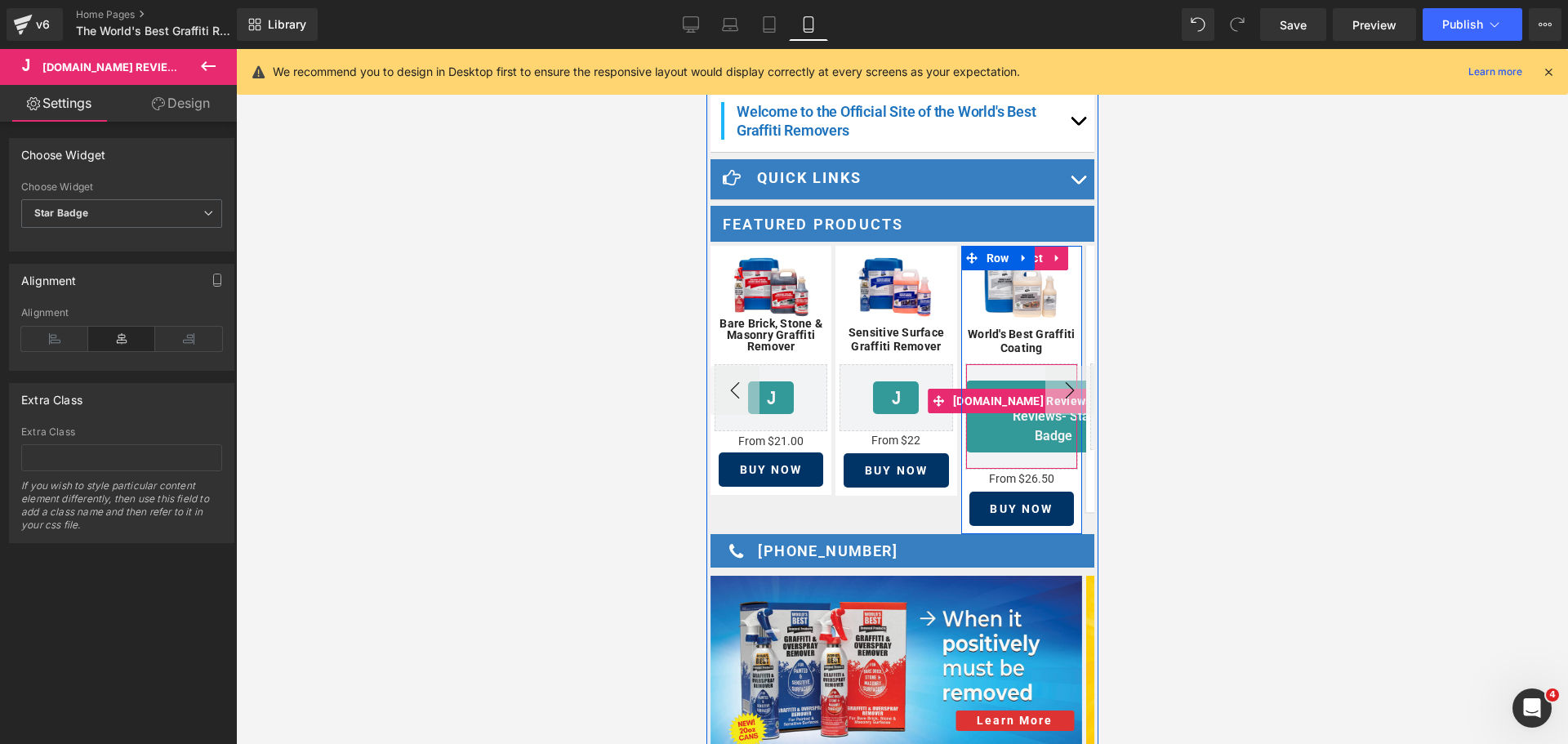
click at [985, 439] on div "[DOMAIN_NAME] Reviews - Star Badge" at bounding box center [1041, 417] width 152 height 72
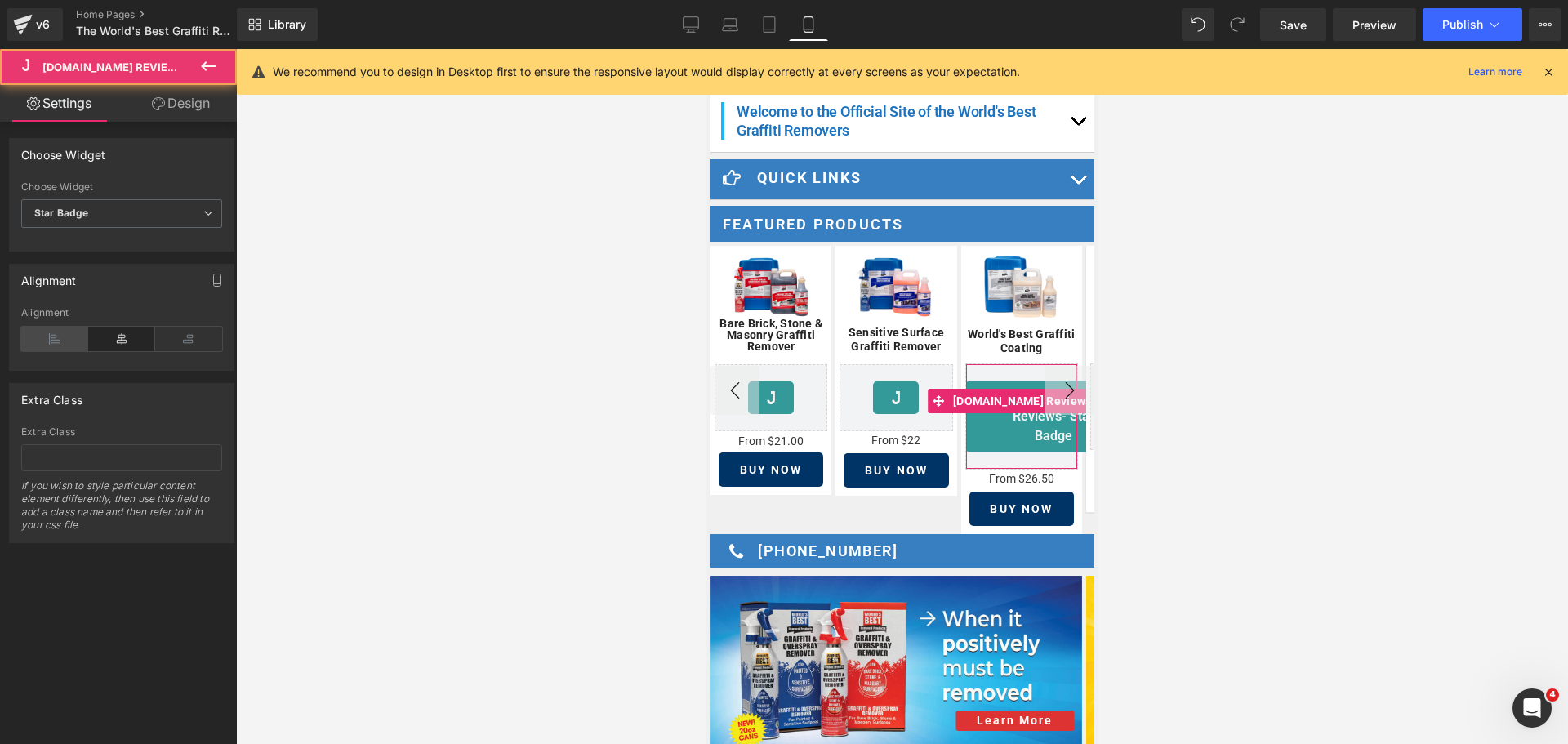
click at [69, 332] on icon at bounding box center [54, 339] width 67 height 24
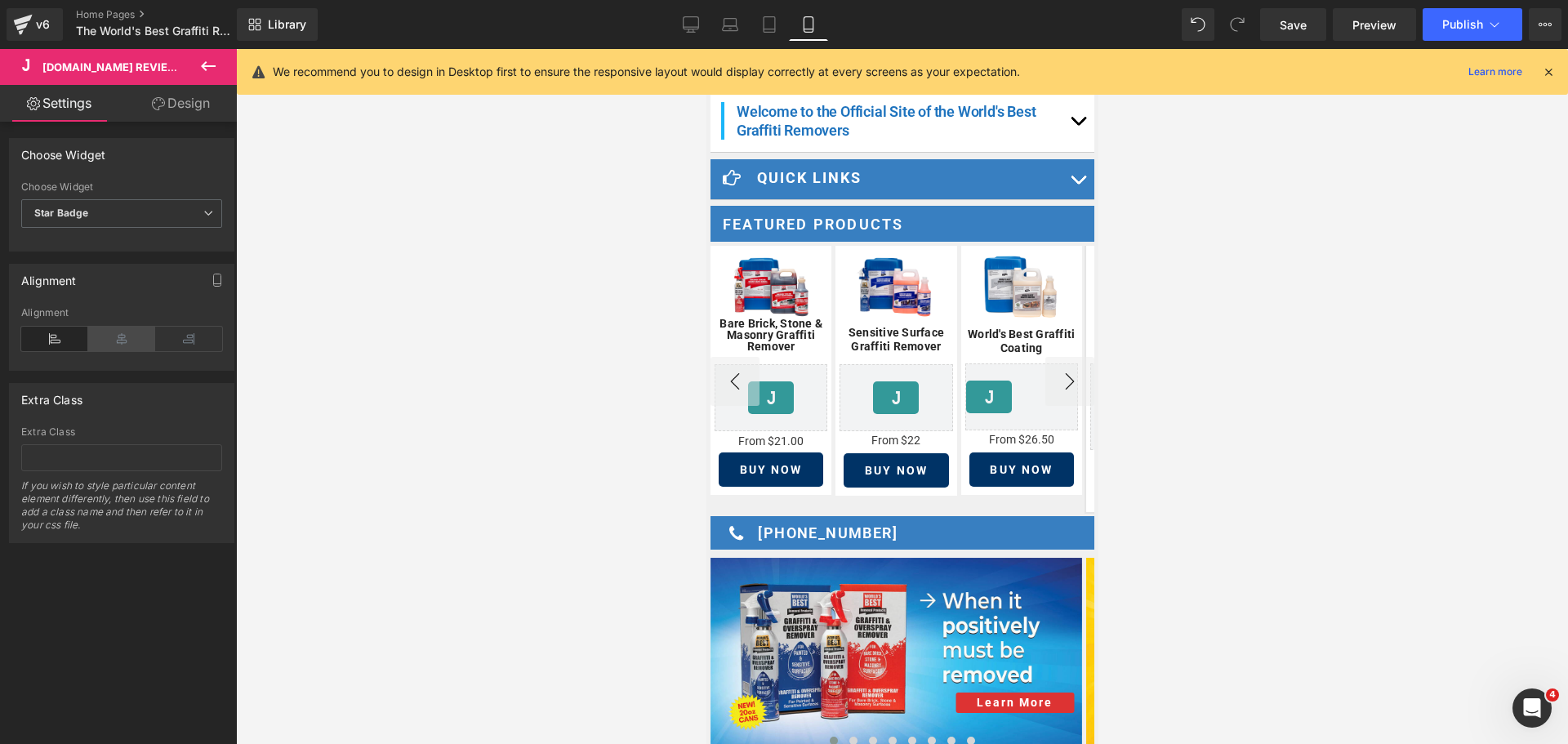
click at [117, 334] on icon at bounding box center [121, 339] width 67 height 24
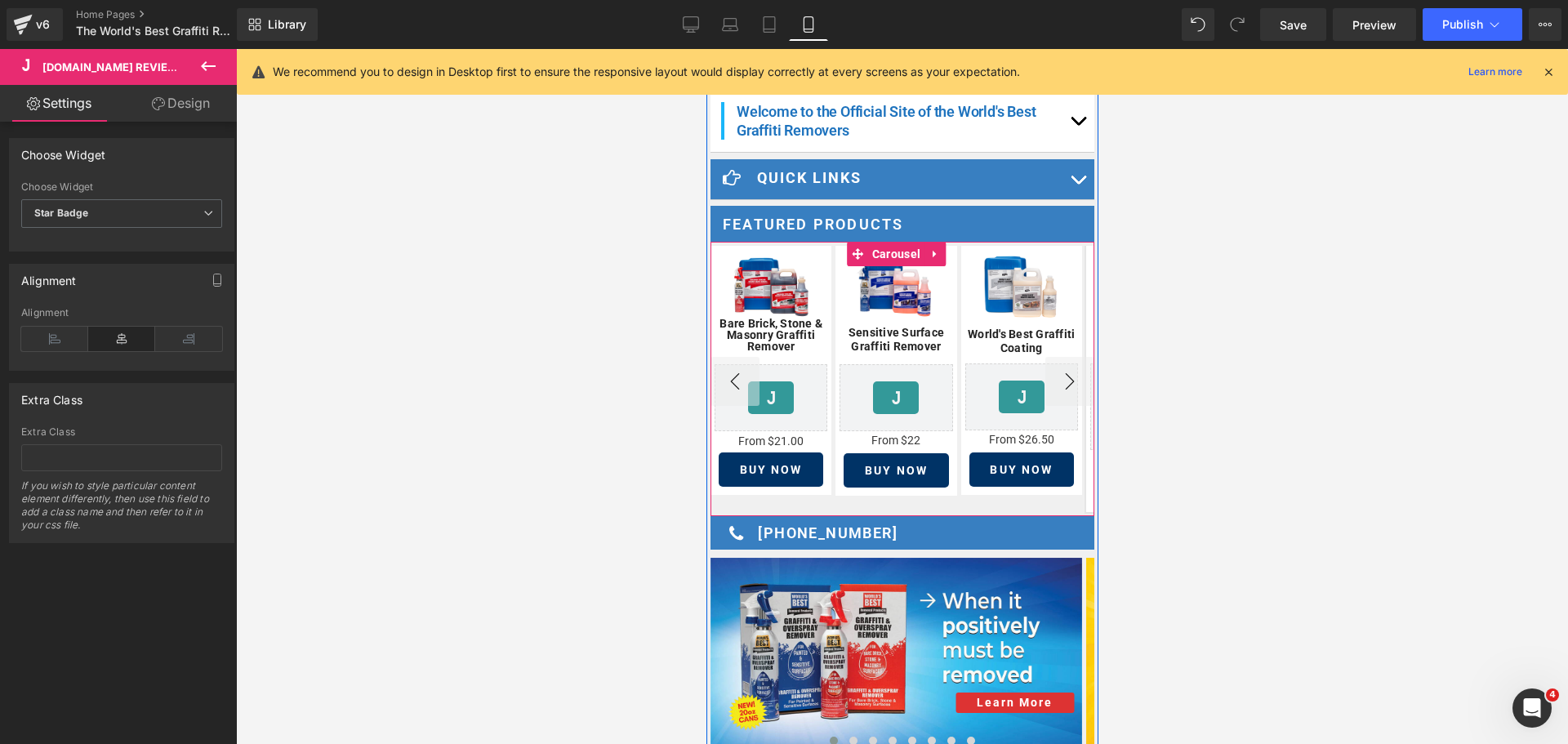
click at [1059, 371] on button "›" at bounding box center [1069, 382] width 49 height 49
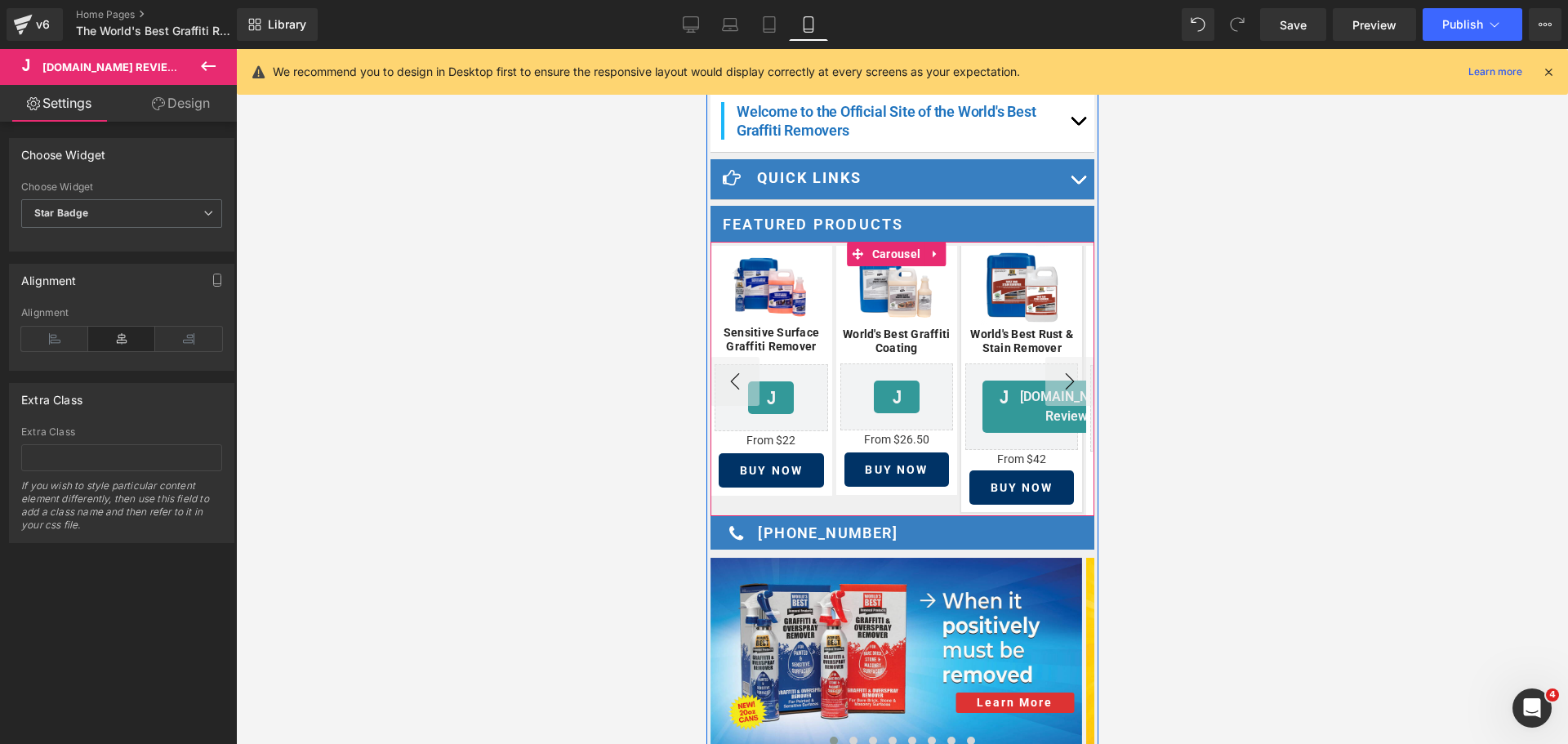
click at [1059, 371] on button "›" at bounding box center [1069, 382] width 49 height 49
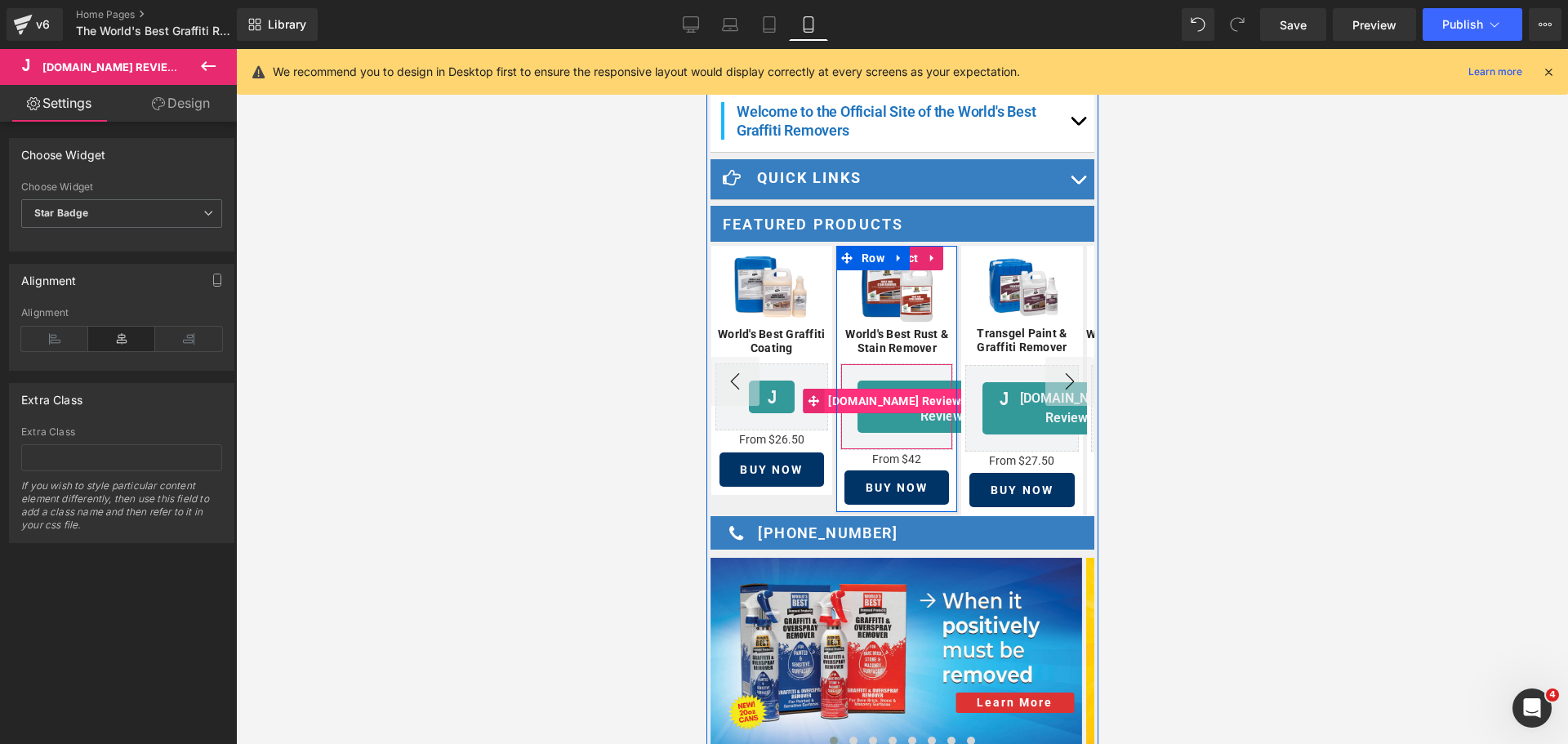
click at [917, 395] on span "[DOMAIN_NAME] Reviews" at bounding box center [895, 401] width 146 height 24
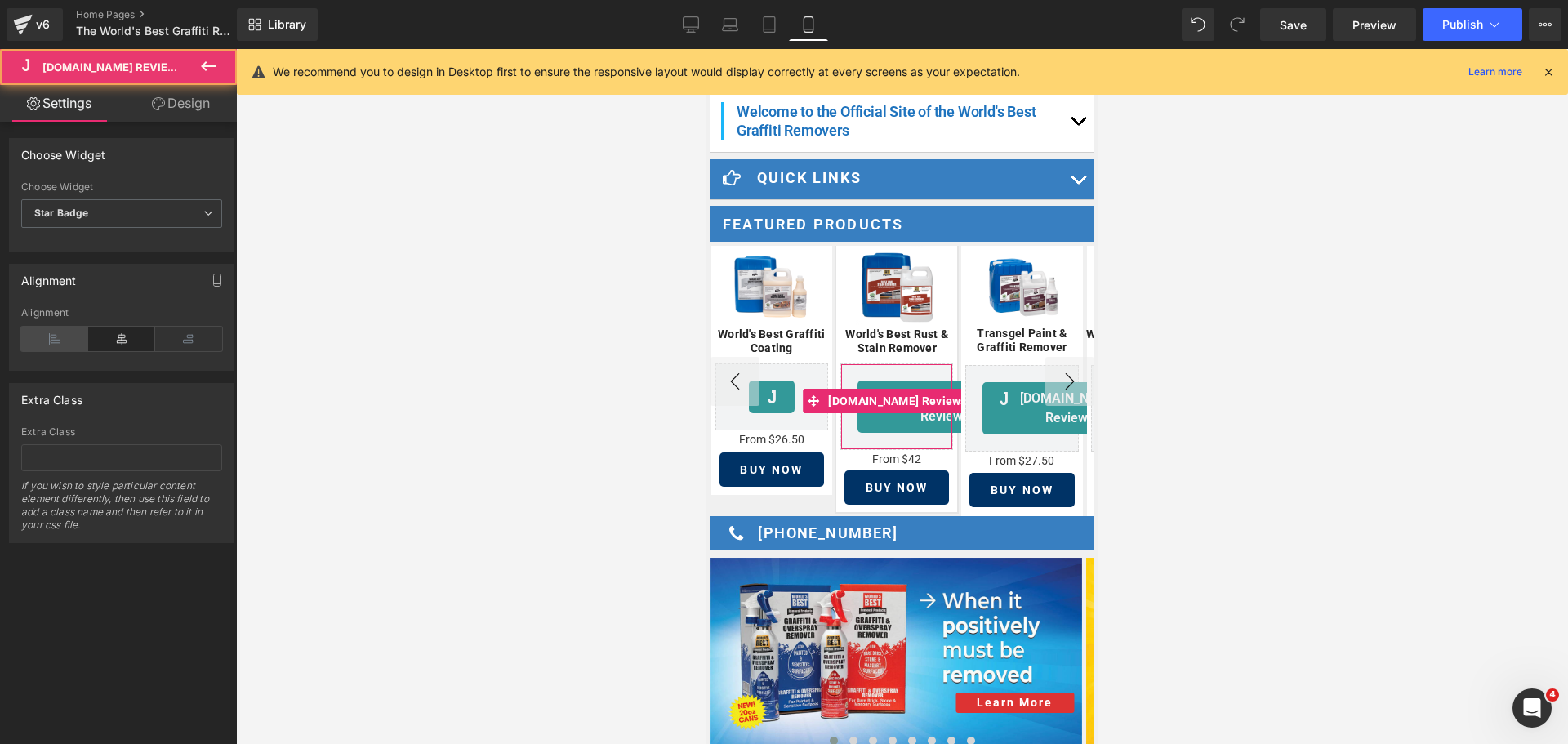
click at [51, 335] on icon at bounding box center [54, 339] width 67 height 24
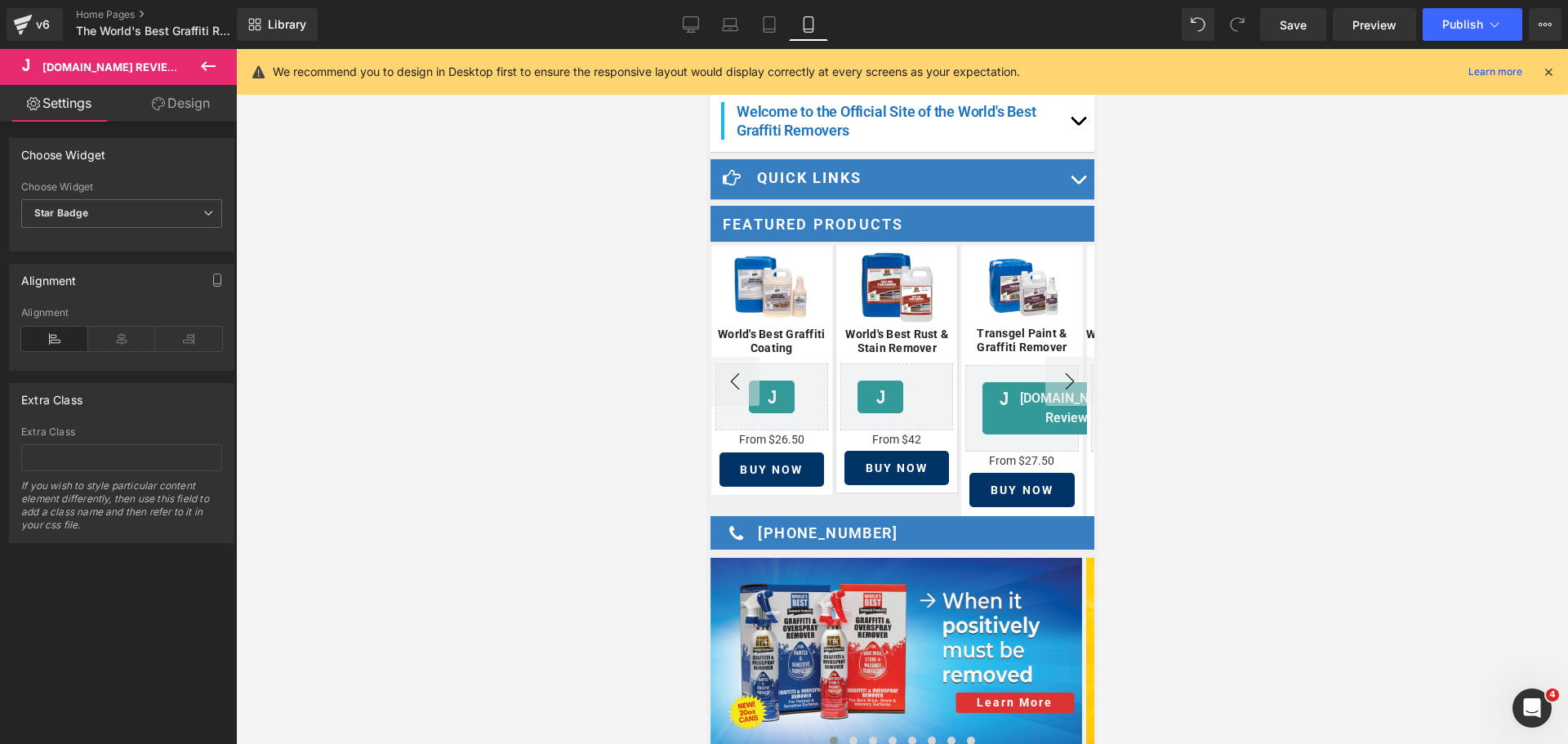
drag, startPoint x: 107, startPoint y: 337, endPoint x: 577, endPoint y: 376, distance: 471.6
click at [108, 337] on icon at bounding box center [121, 339] width 67 height 24
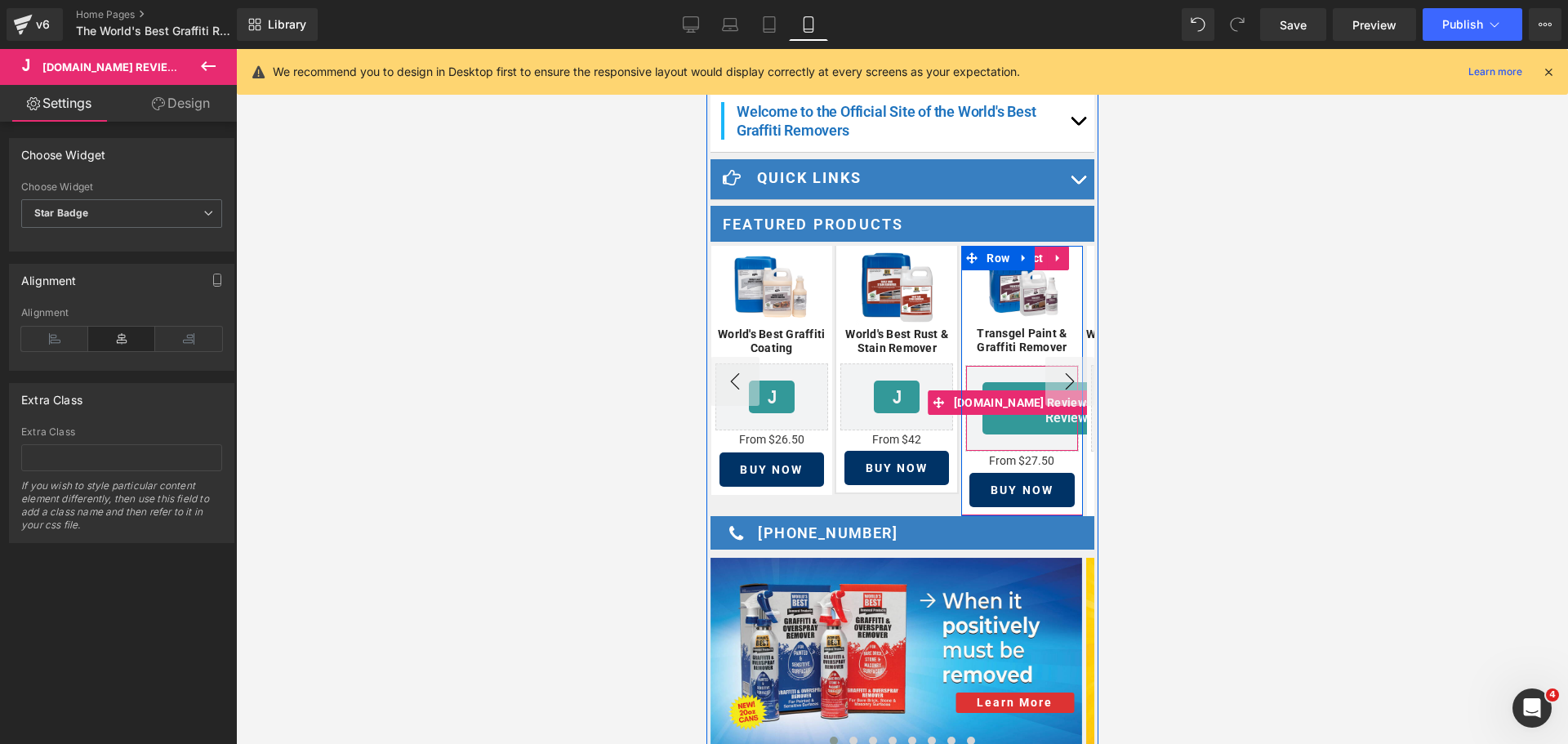
click at [990, 399] on span "[DOMAIN_NAME] Reviews" at bounding box center [1021, 403] width 146 height 24
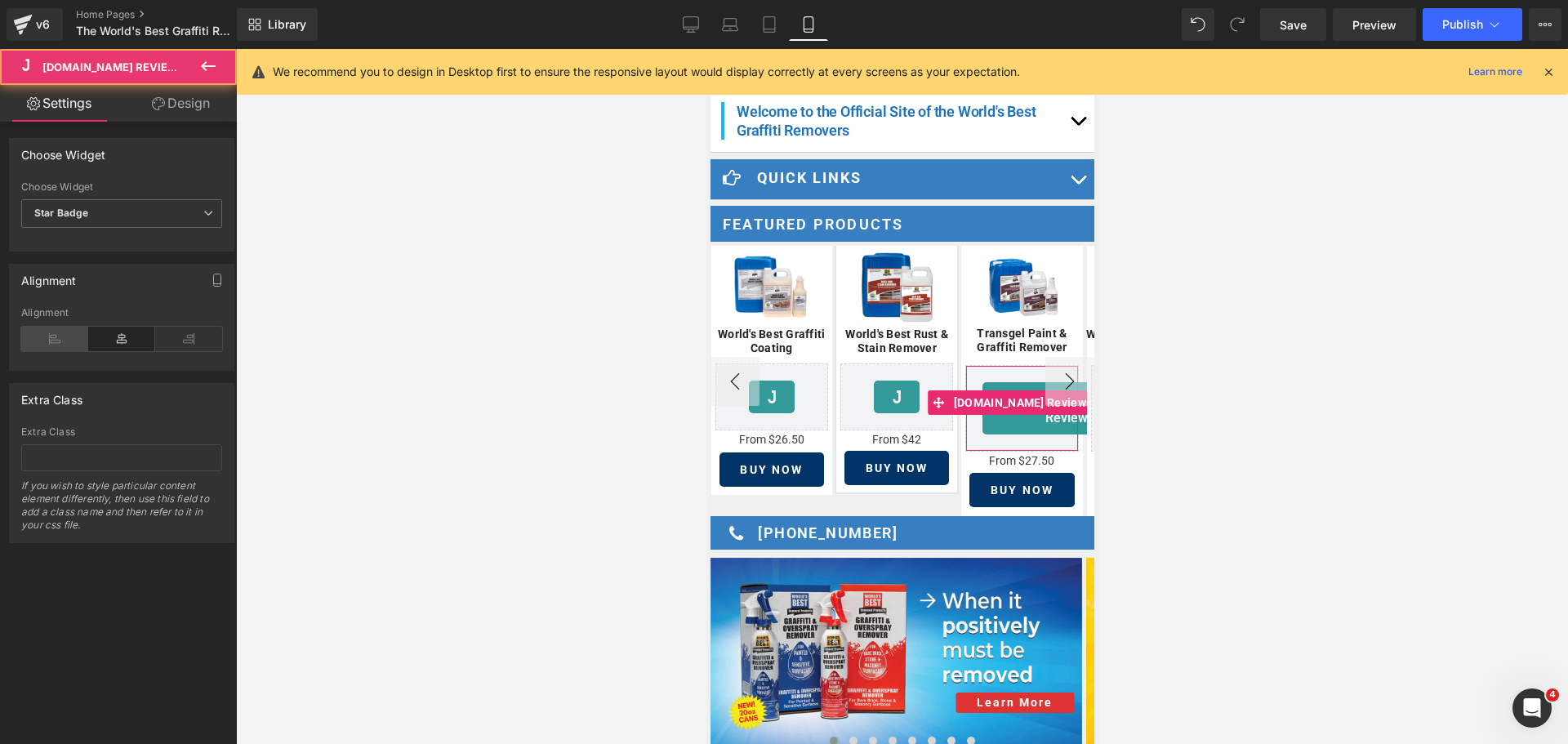
click at [69, 334] on icon at bounding box center [54, 339] width 67 height 24
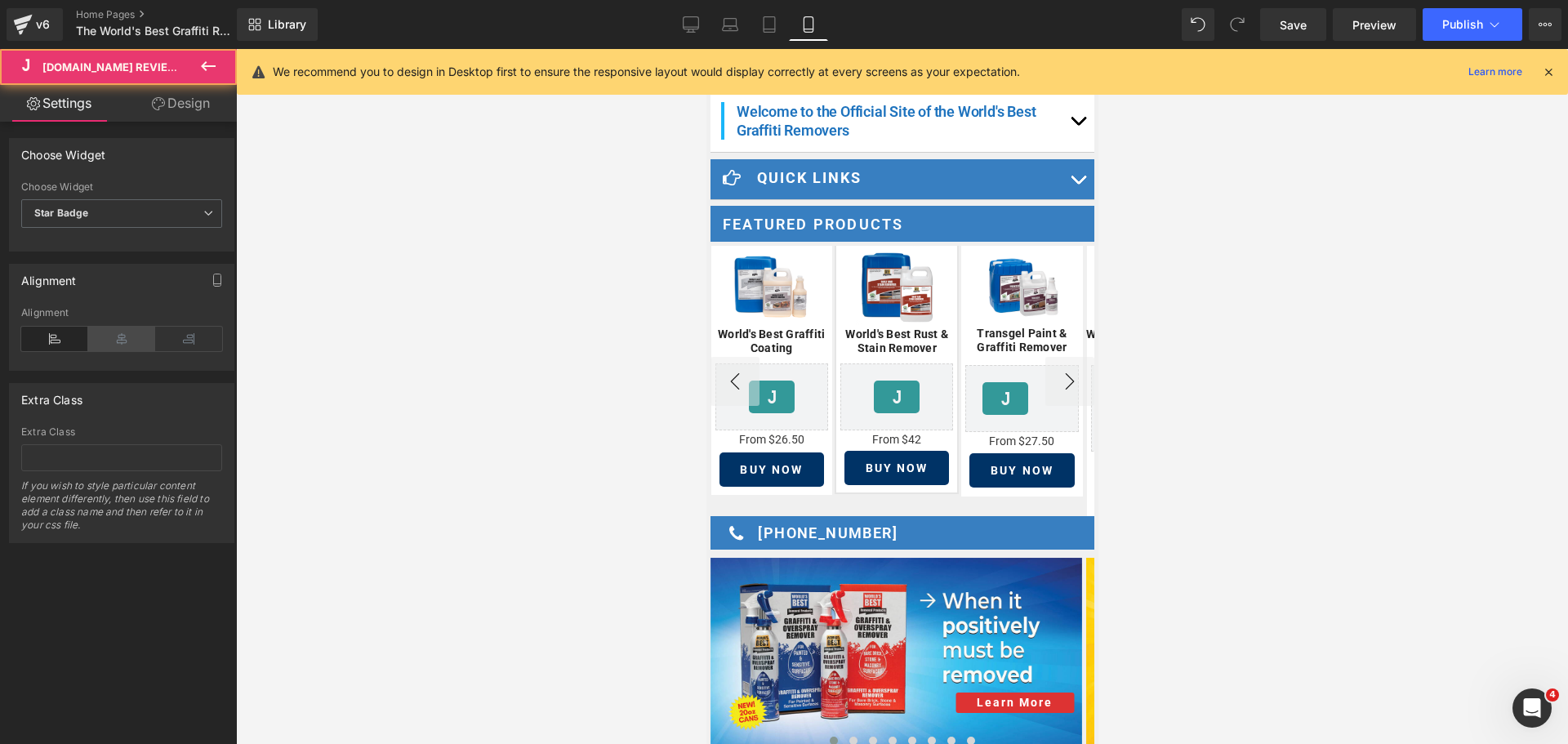
click at [110, 341] on icon at bounding box center [121, 339] width 67 height 24
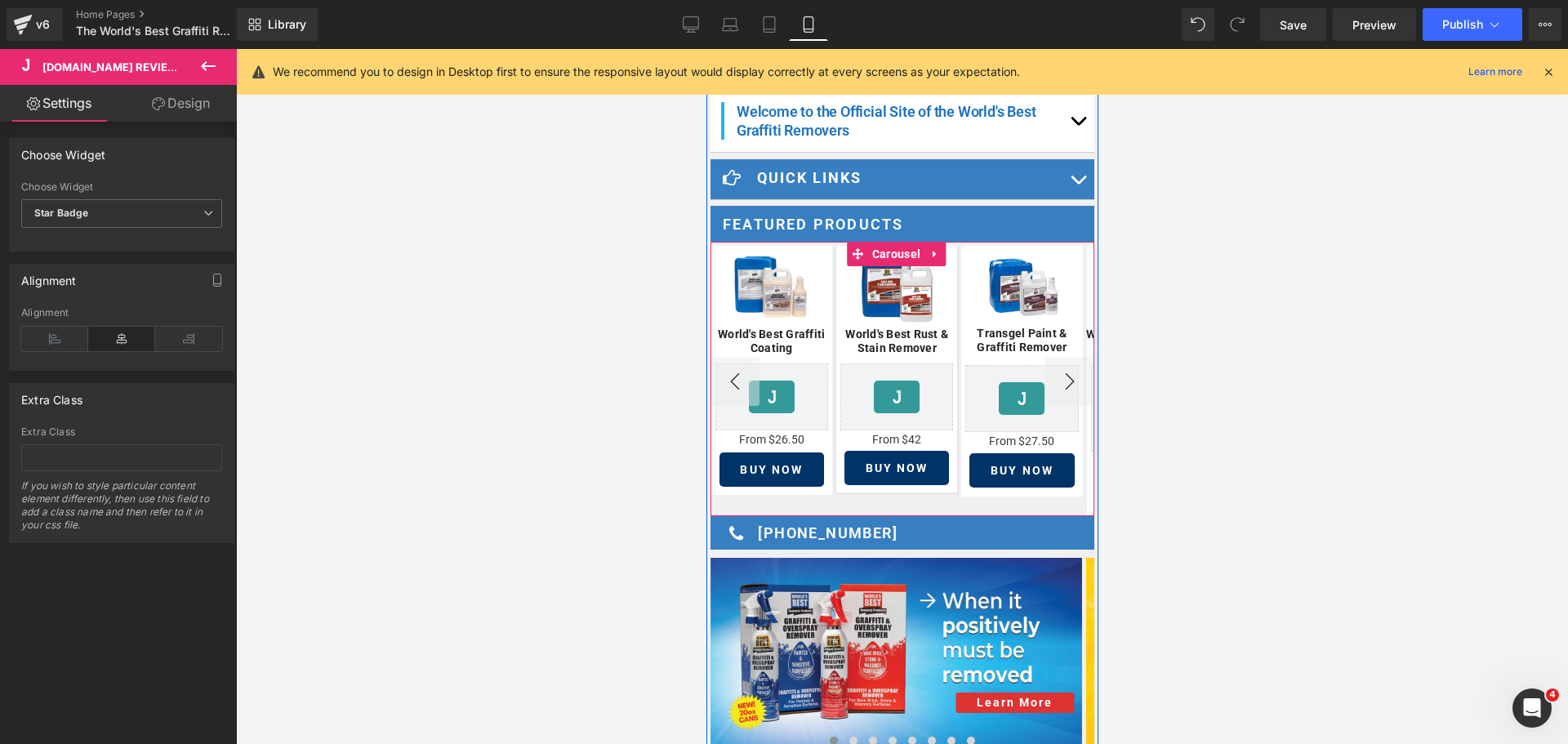
click at [1057, 369] on button "›" at bounding box center [1069, 382] width 49 height 49
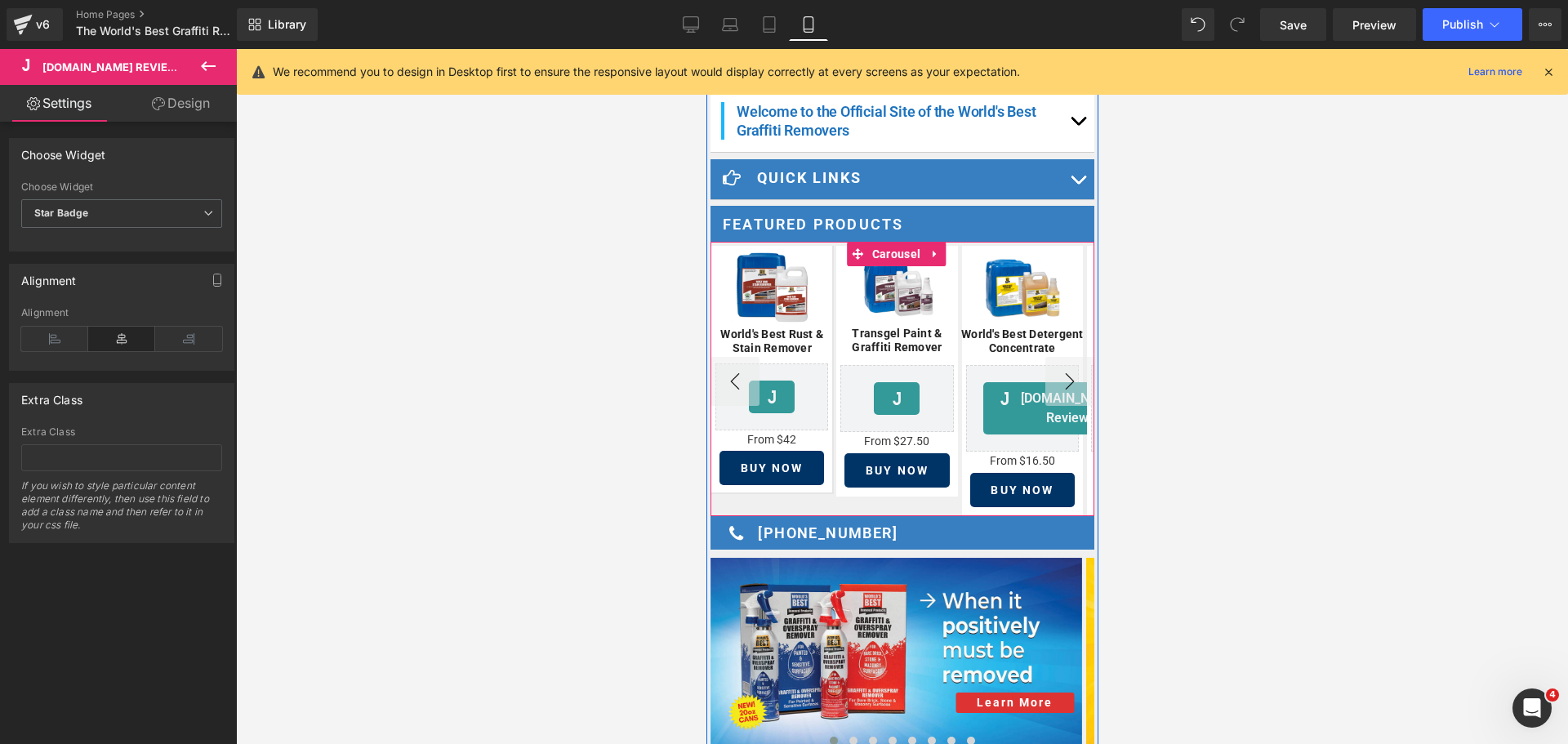
click at [1057, 369] on button "›" at bounding box center [1069, 382] width 49 height 49
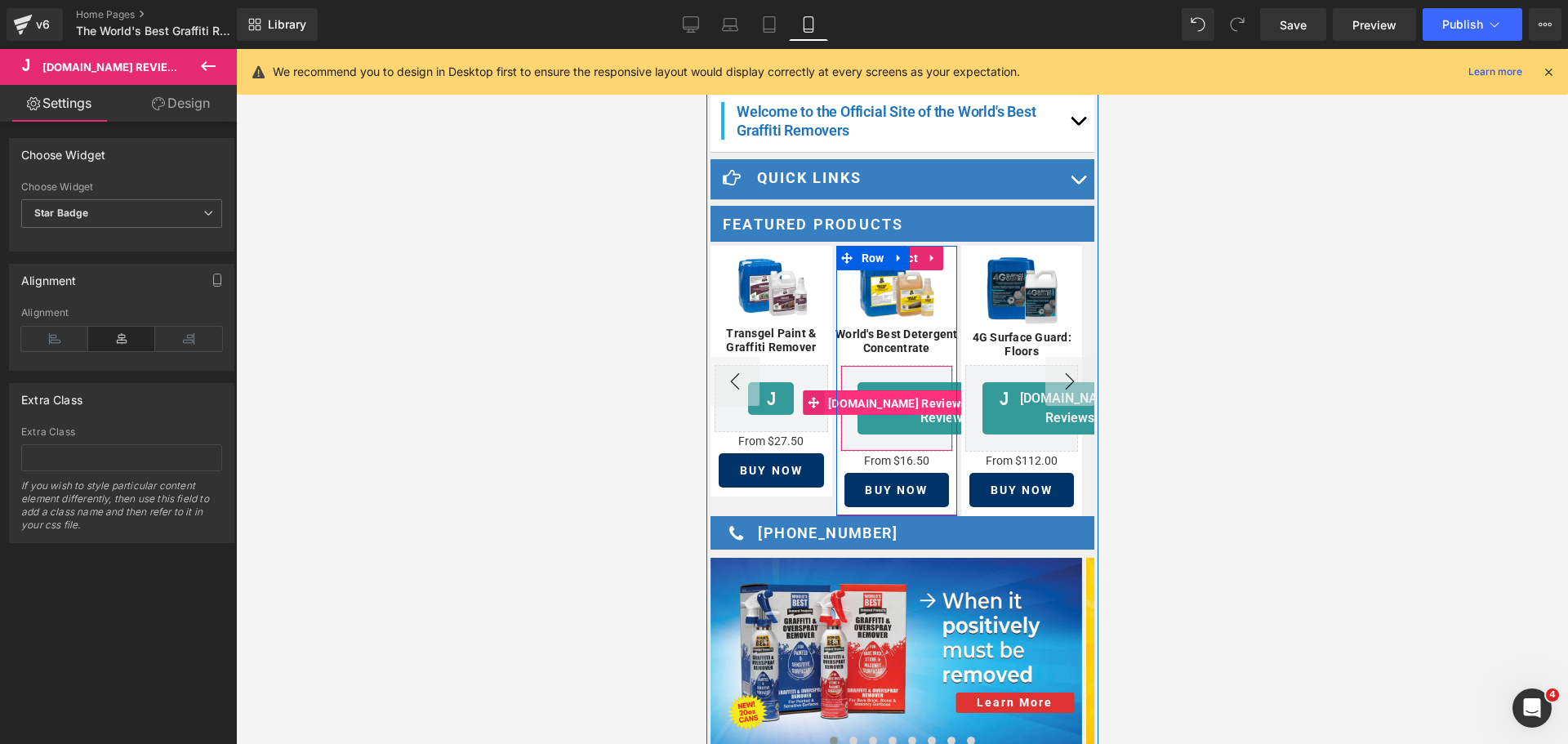
click at [902, 395] on span "[DOMAIN_NAME] Reviews" at bounding box center [895, 403] width 146 height 24
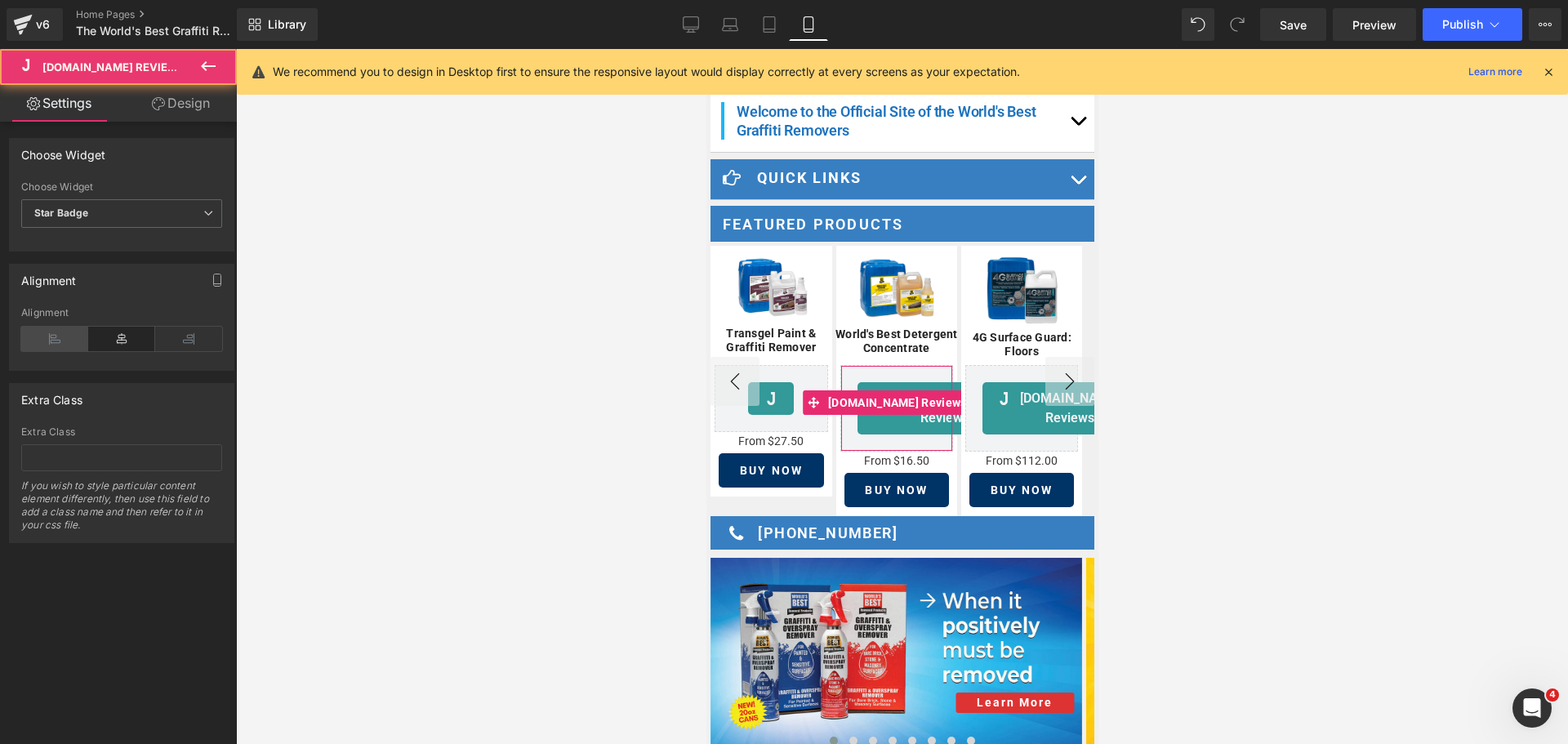
click at [60, 337] on icon at bounding box center [54, 339] width 67 height 24
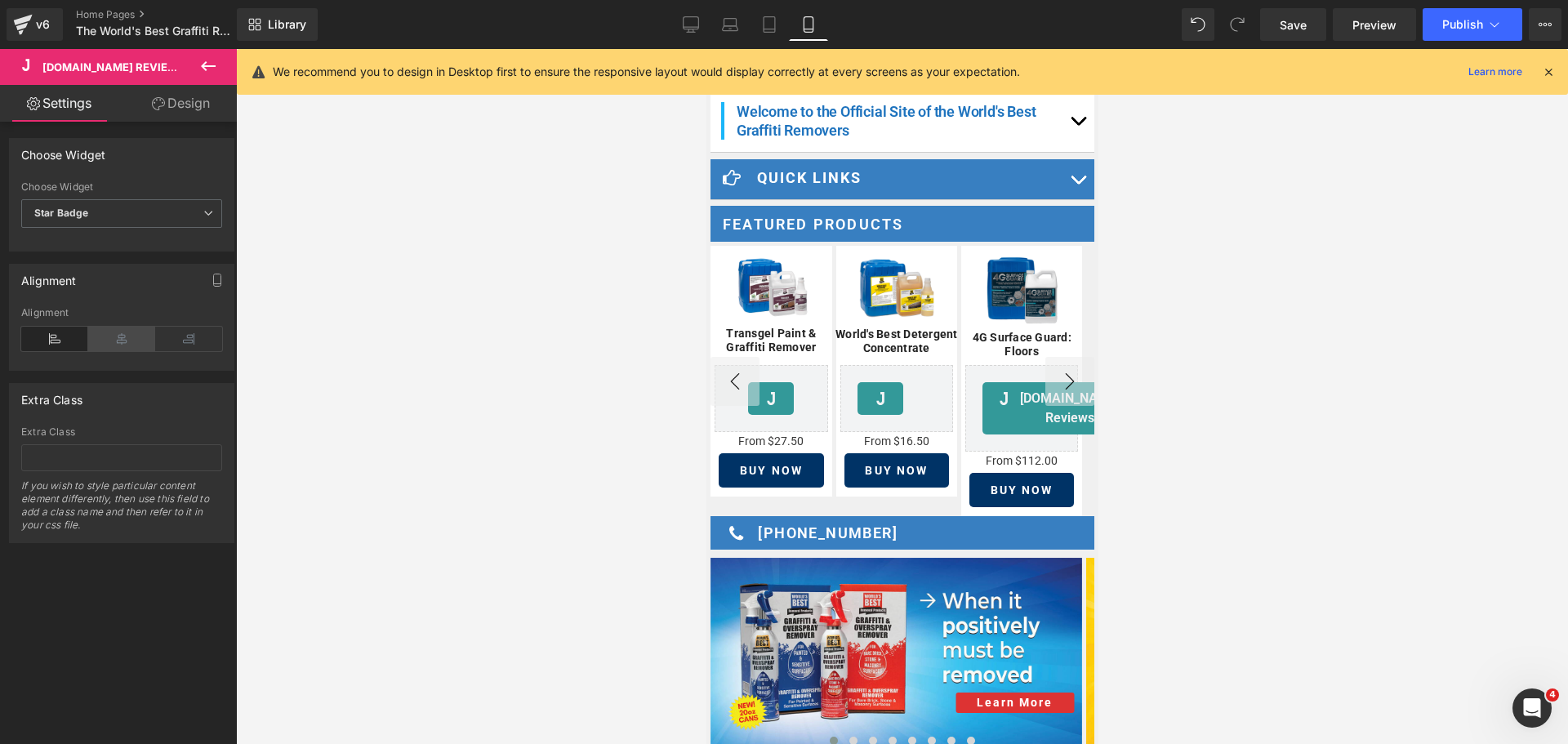
click at [121, 339] on icon at bounding box center [121, 339] width 67 height 24
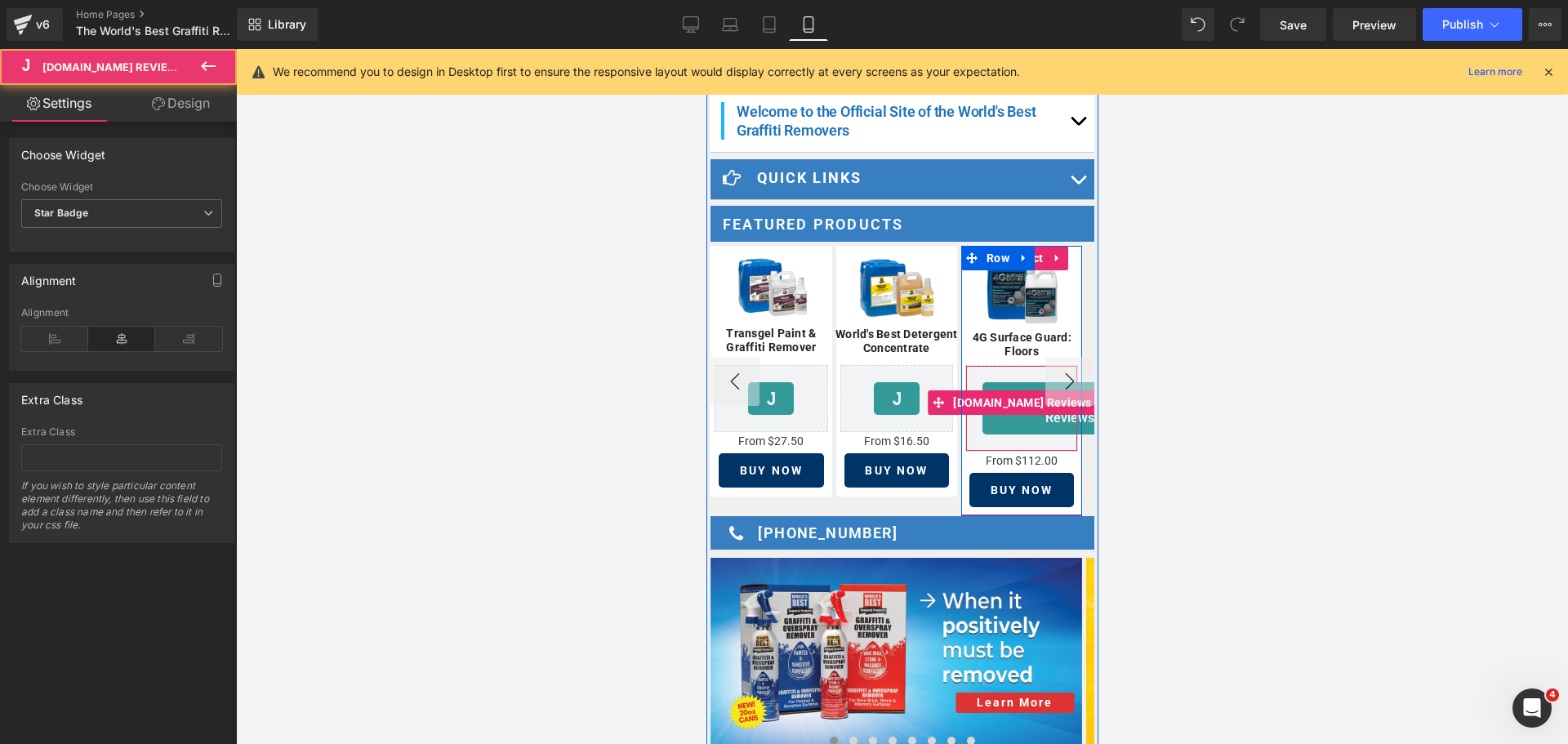
click at [983, 415] on div "[DOMAIN_NAME] Reviews - Star Badge" at bounding box center [1058, 409] width 152 height 52
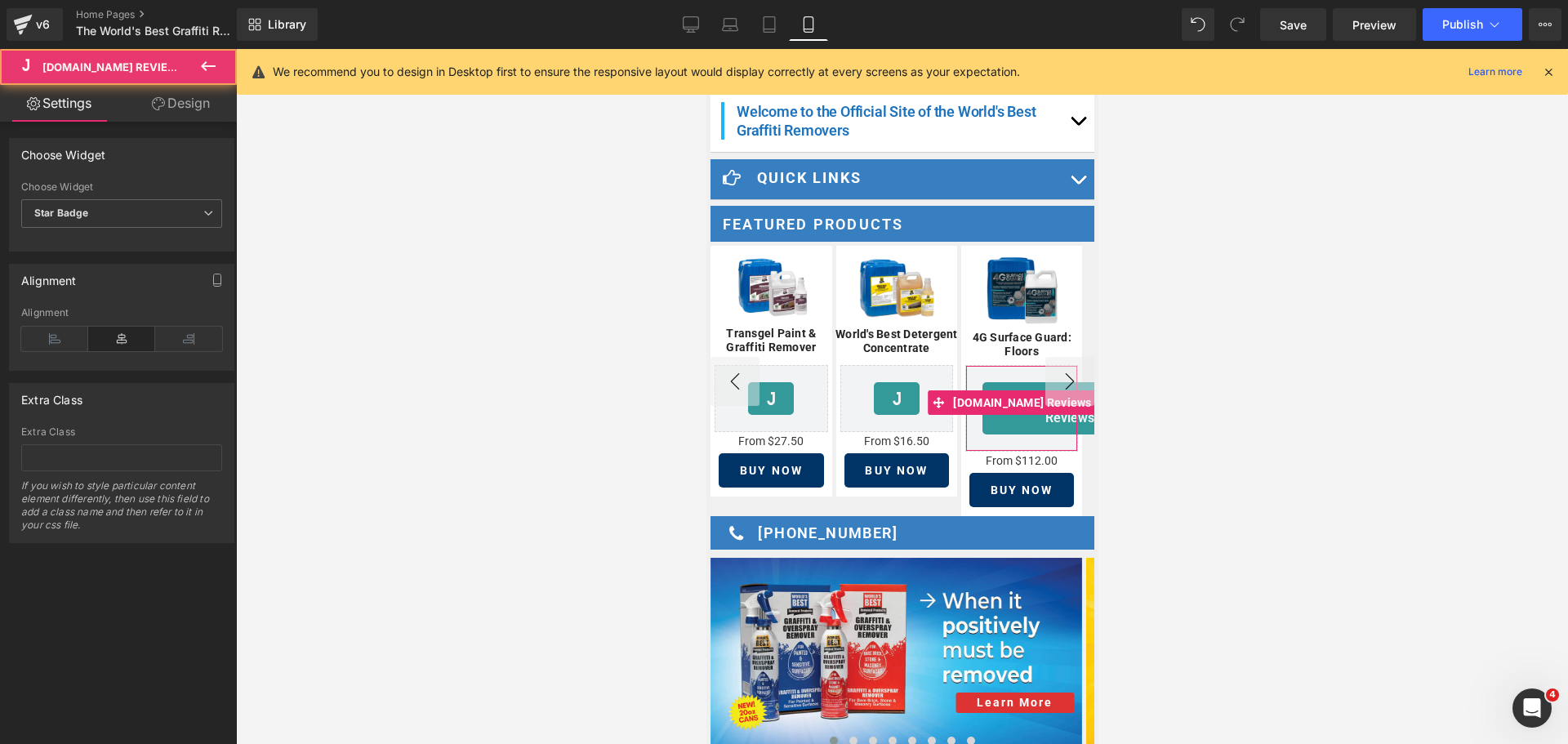
drag, startPoint x: 41, startPoint y: 324, endPoint x: 78, endPoint y: 339, distance: 39.9
click at [43, 325] on div "Alignment" at bounding box center [121, 338] width 201 height 63
click at [57, 340] on icon at bounding box center [54, 339] width 67 height 24
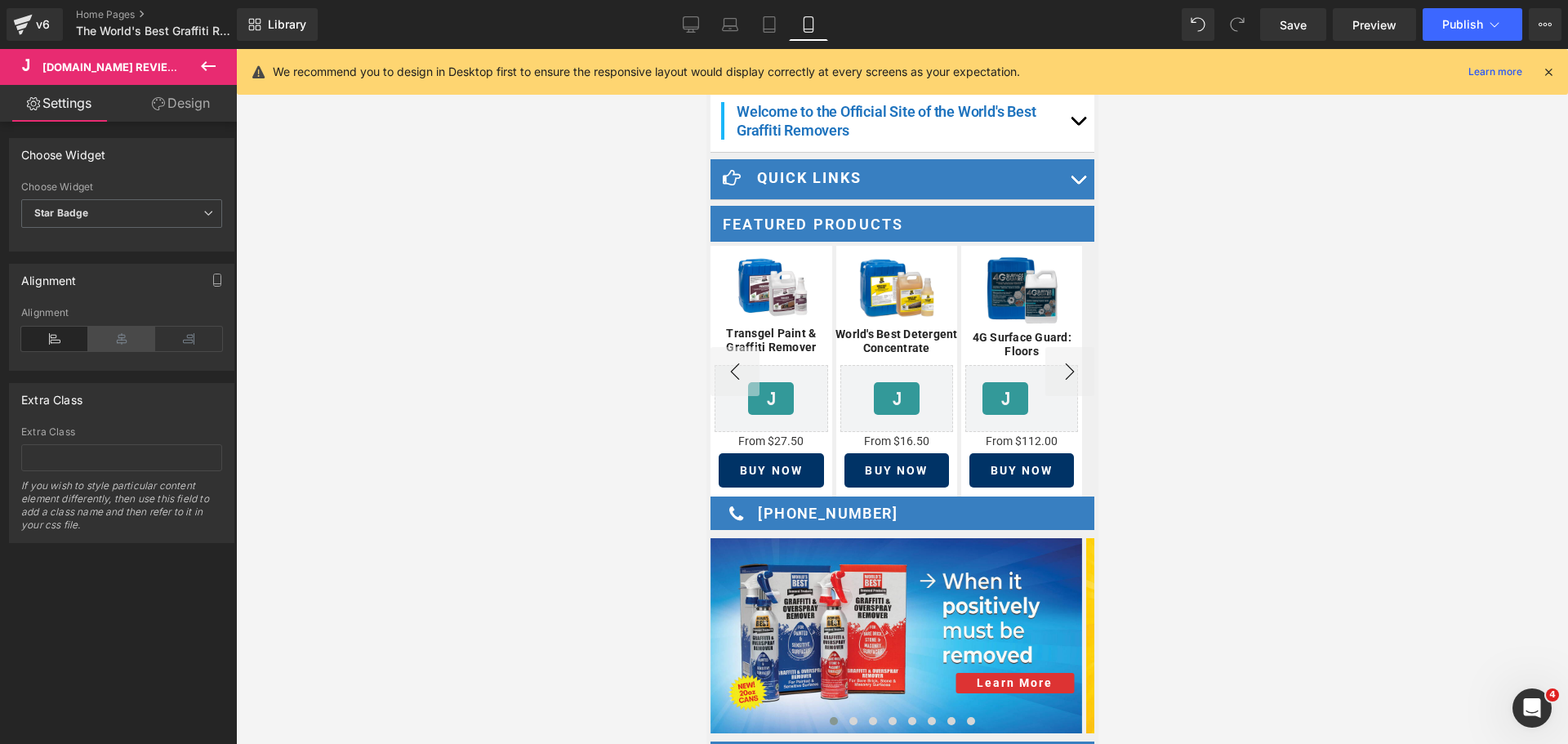
click at [121, 340] on icon at bounding box center [121, 339] width 67 height 24
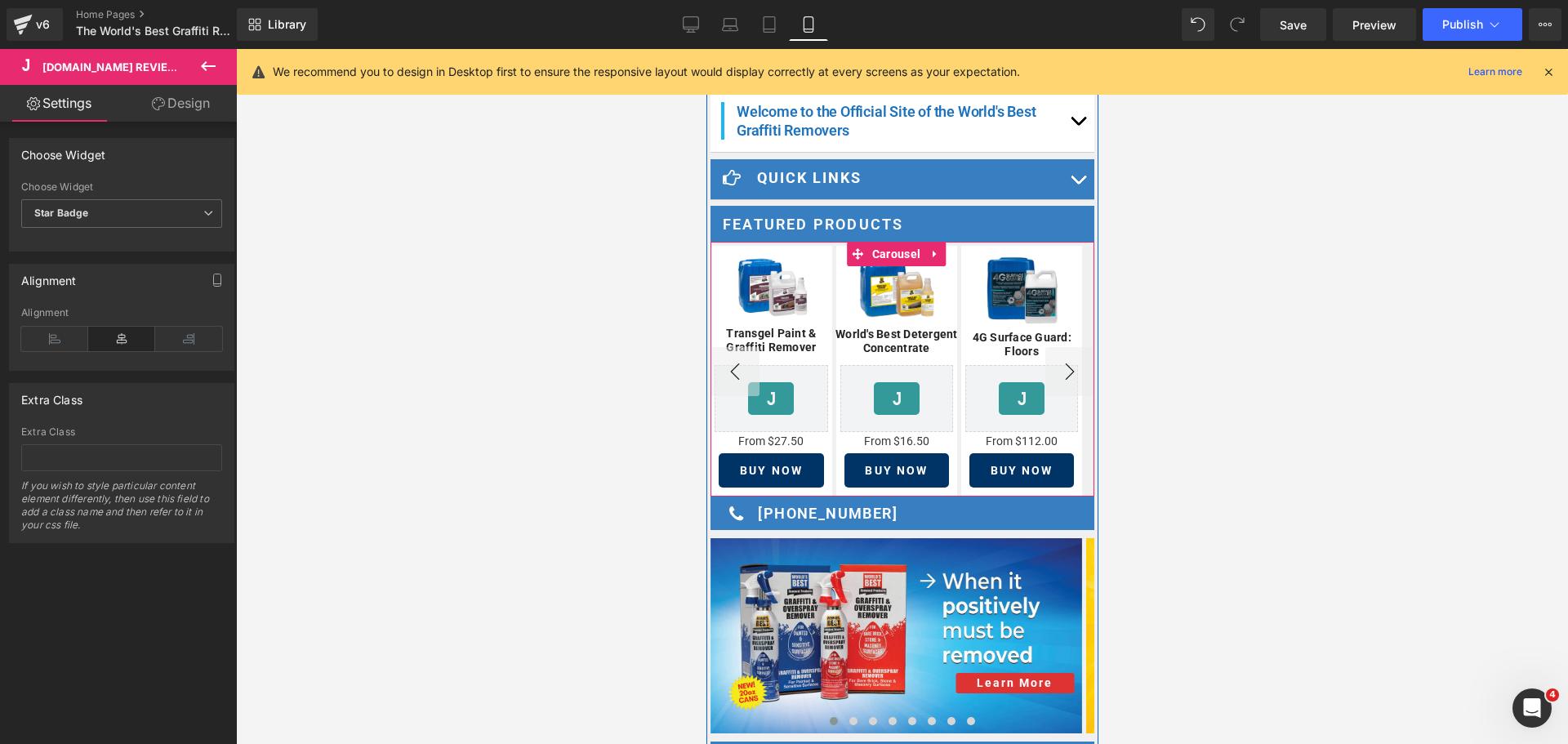
click at [1055, 366] on button "›" at bounding box center [1069, 371] width 49 height 49
click at [1053, 367] on button "›" at bounding box center [1069, 371] width 49 height 49
click at [737, 364] on button "‹" at bounding box center [734, 371] width 49 height 49
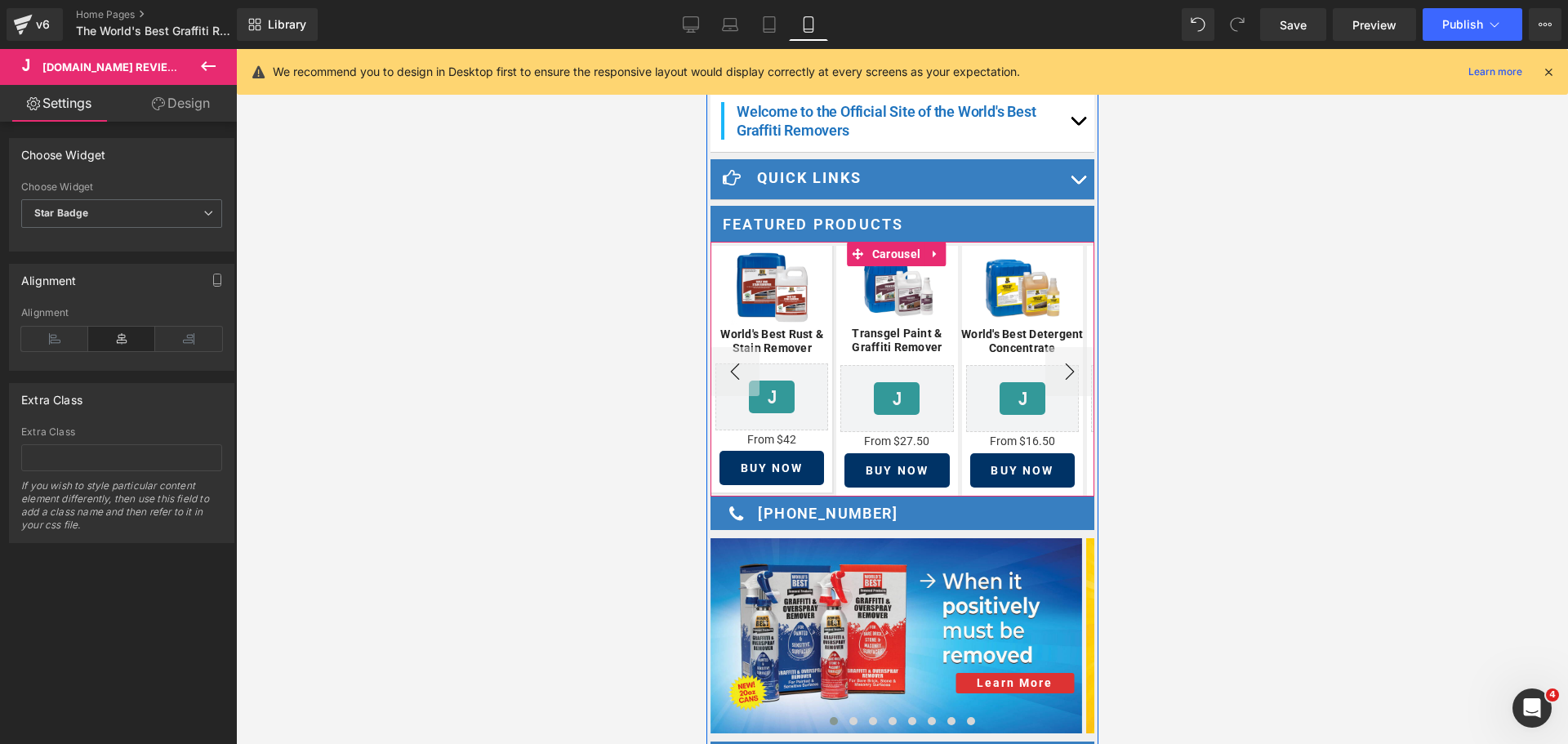
click at [737, 364] on button "‹" at bounding box center [734, 371] width 49 height 49
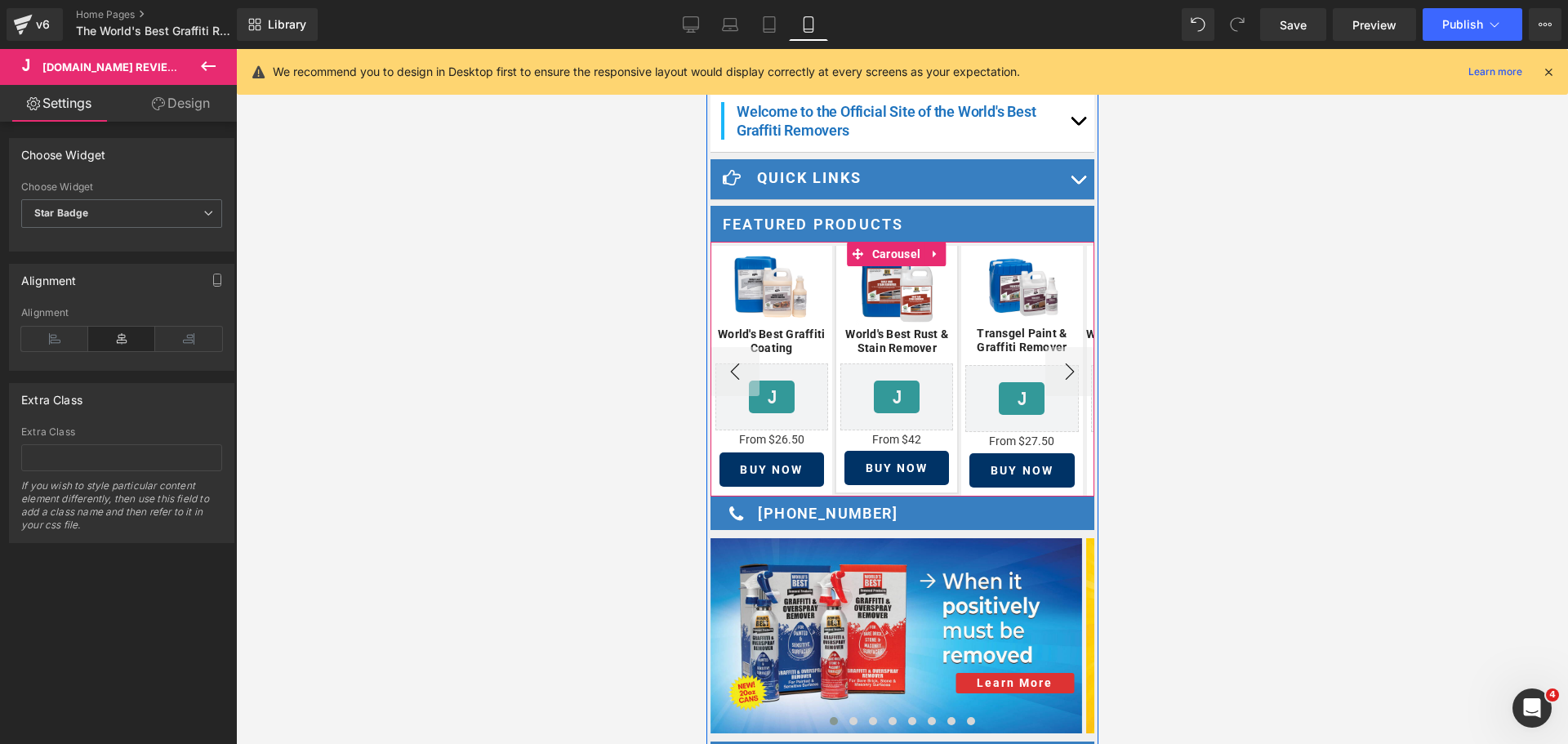
click at [737, 364] on button "‹" at bounding box center [734, 371] width 49 height 49
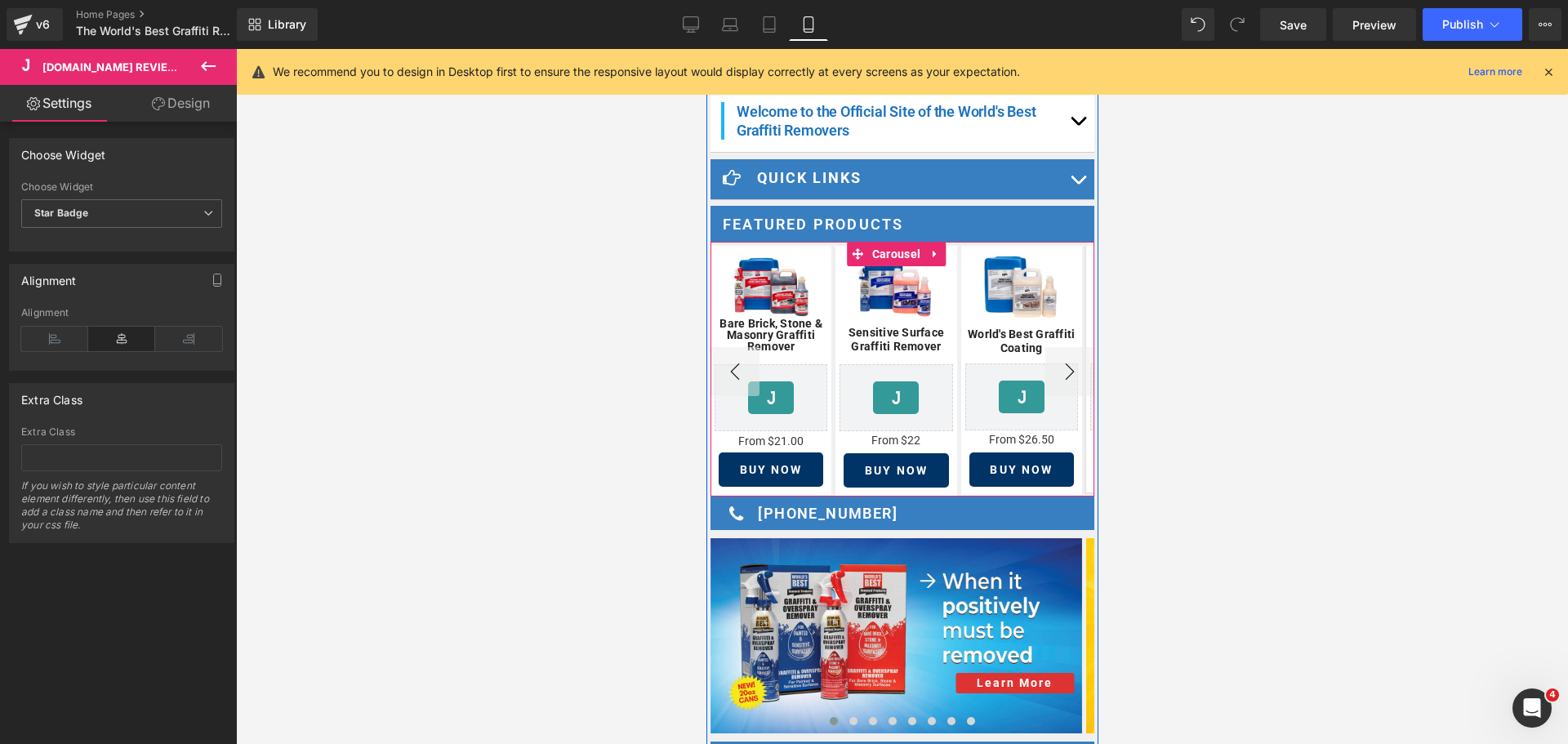
click at [737, 364] on button "‹" at bounding box center [734, 371] width 49 height 49
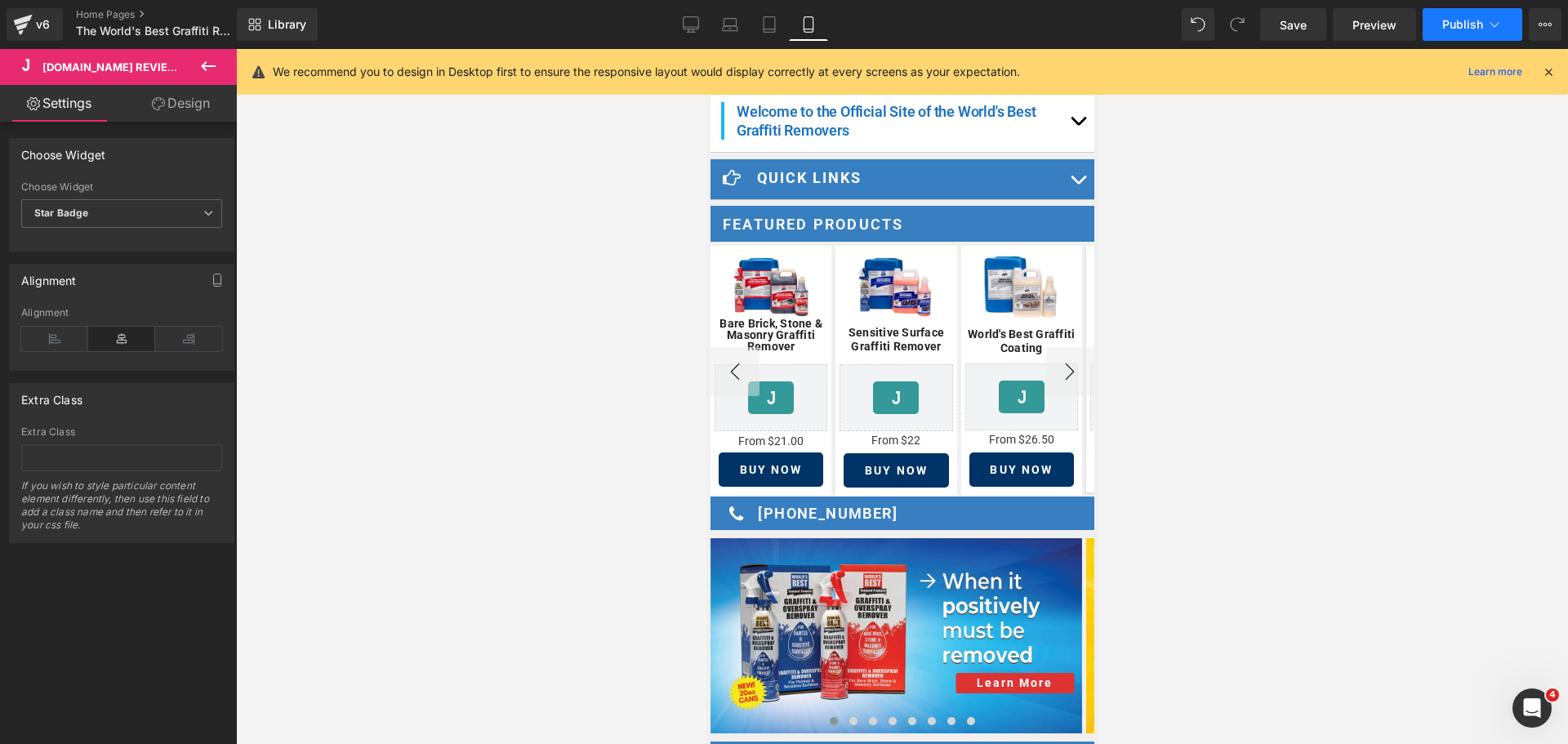
click at [1472, 31] on button "Publish" at bounding box center [1472, 24] width 100 height 32
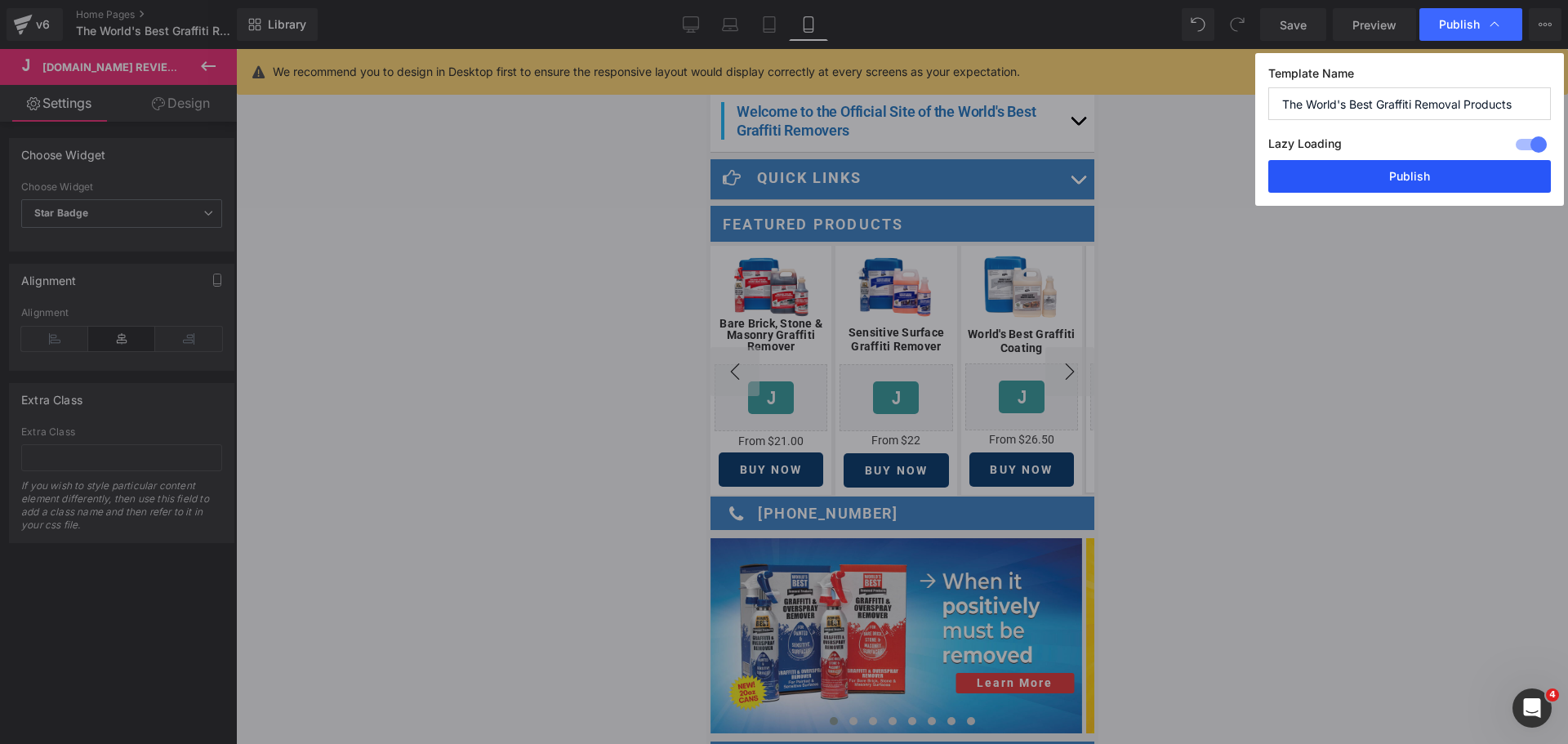
click at [1413, 181] on button "Publish" at bounding box center [1409, 176] width 282 height 32
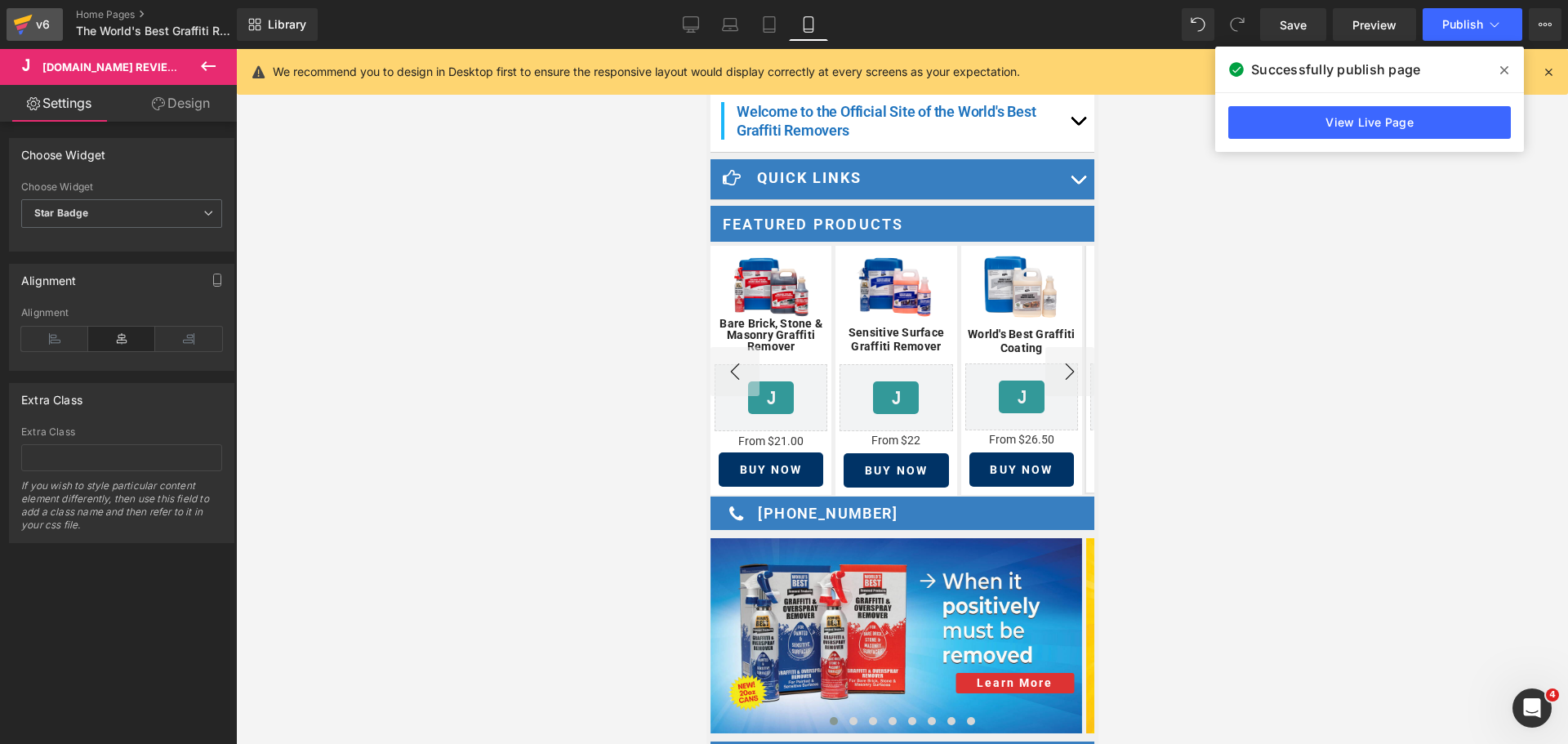
click at [22, 24] on icon at bounding box center [22, 26] width 11 height 7
